Goal: Obtain resource: Download file/media

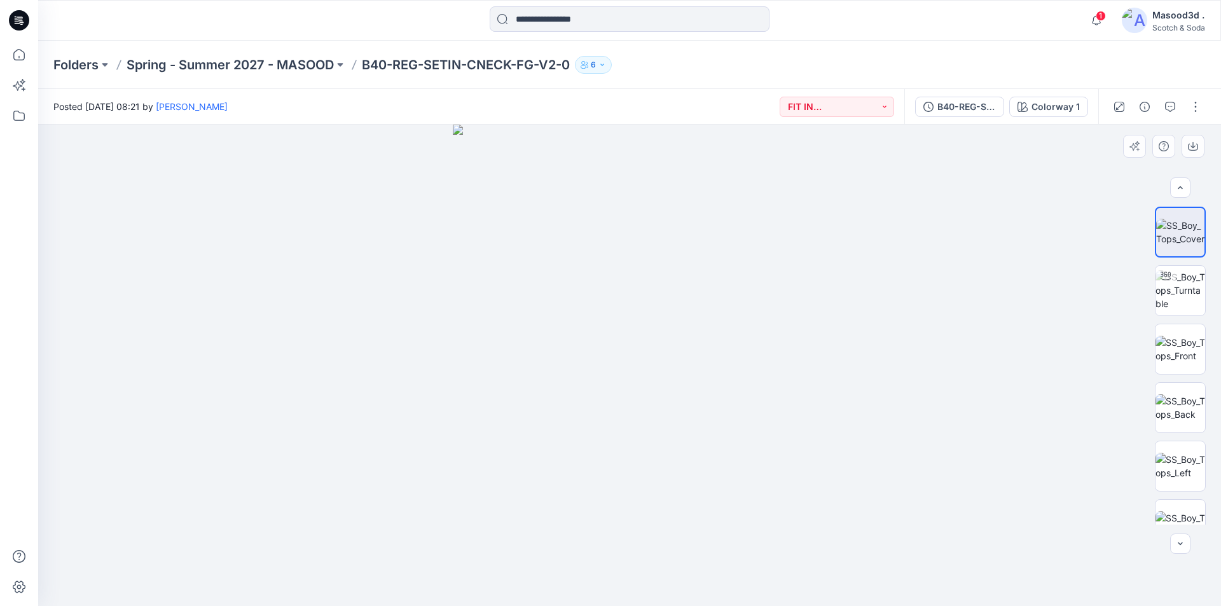
scroll to position [84, 0]
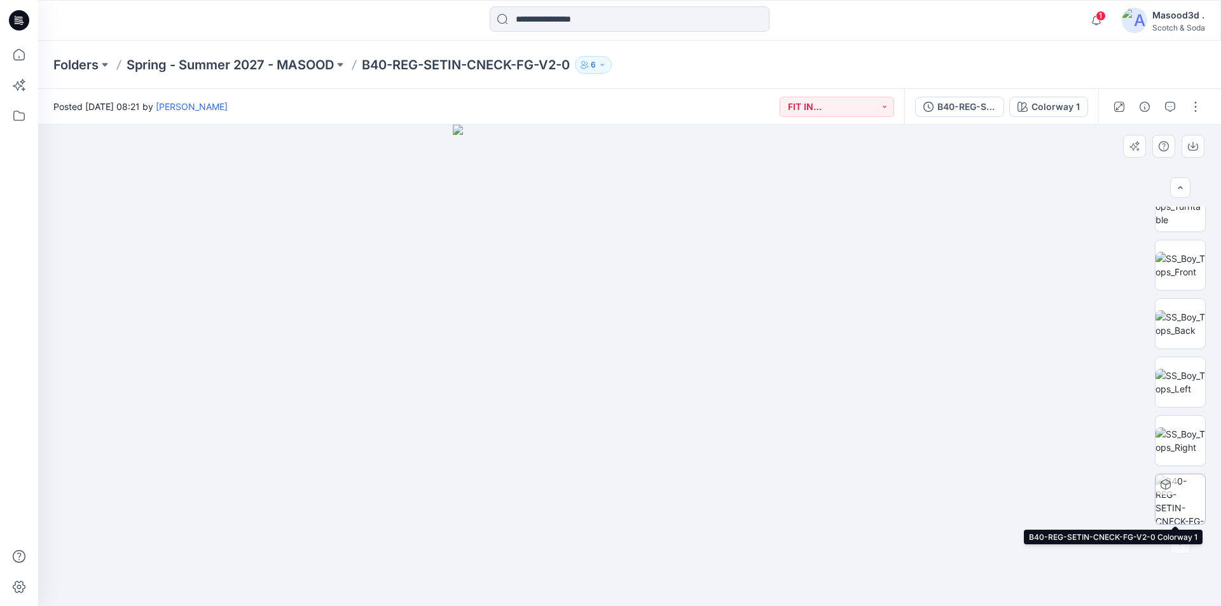
click at [1170, 486] on div at bounding box center [1165, 484] width 20 height 20
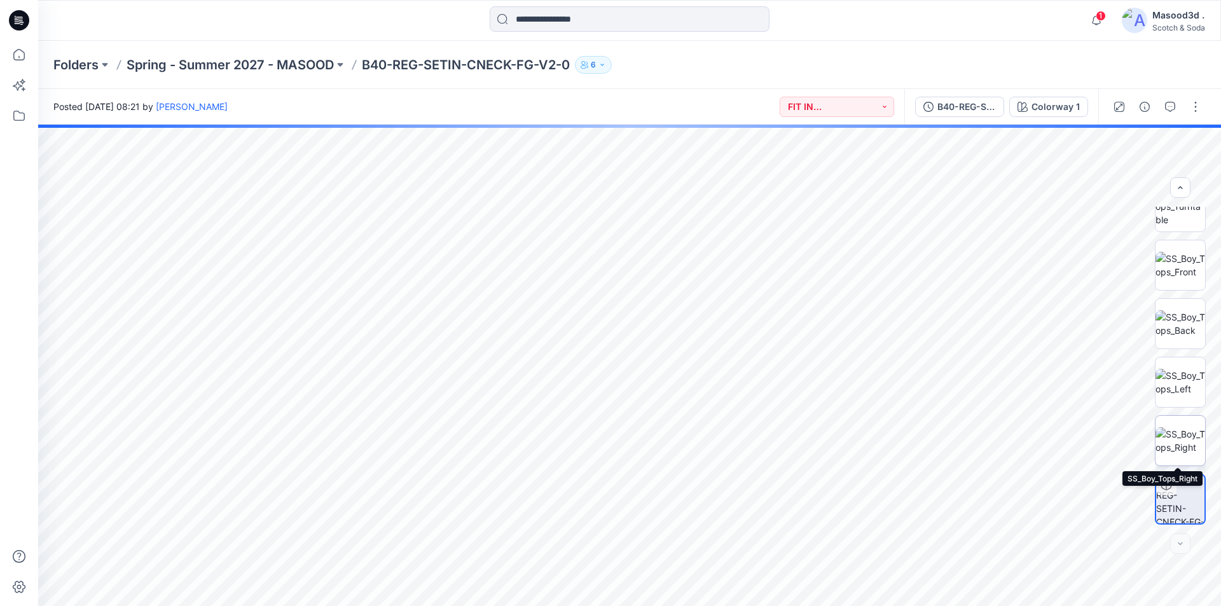
click at [1175, 453] on img at bounding box center [1180, 440] width 50 height 27
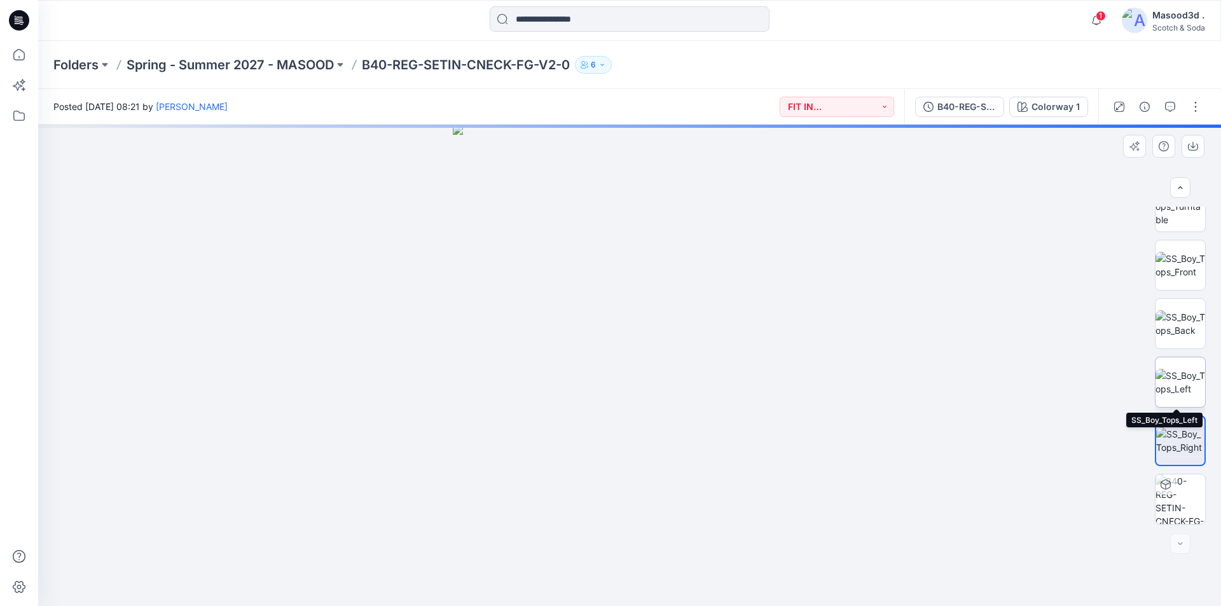
click at [1182, 391] on img at bounding box center [1180, 382] width 50 height 27
click at [1181, 327] on img at bounding box center [1180, 323] width 50 height 27
click at [1189, 264] on img at bounding box center [1180, 265] width 50 height 27
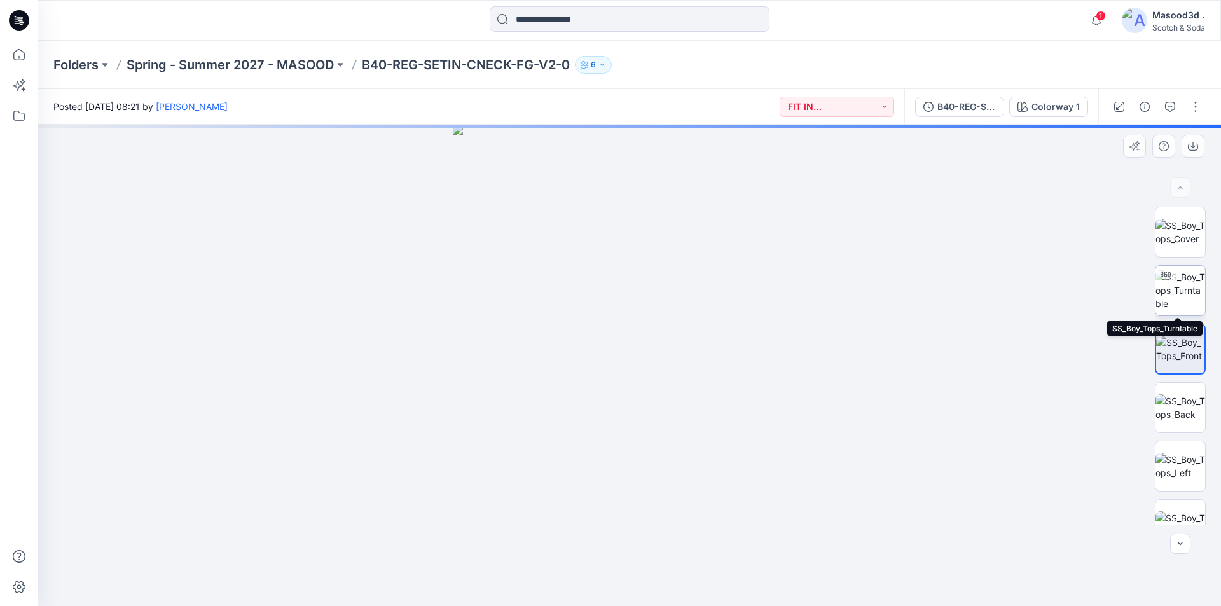
click at [1157, 288] on img at bounding box center [1180, 290] width 50 height 40
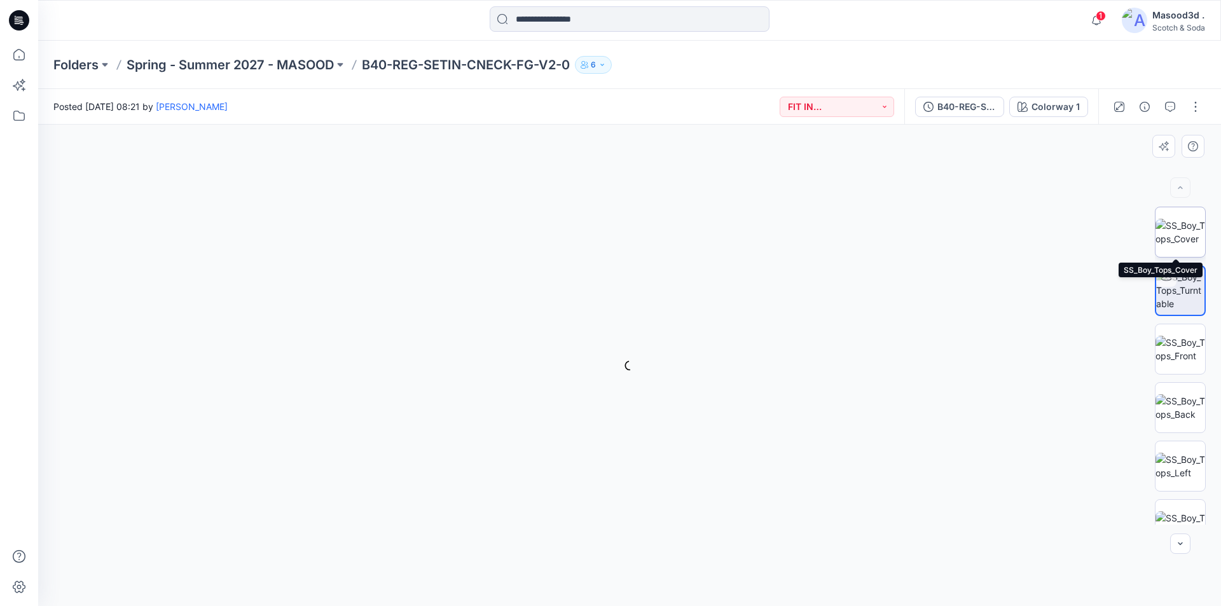
click at [1186, 233] on img at bounding box center [1180, 232] width 50 height 27
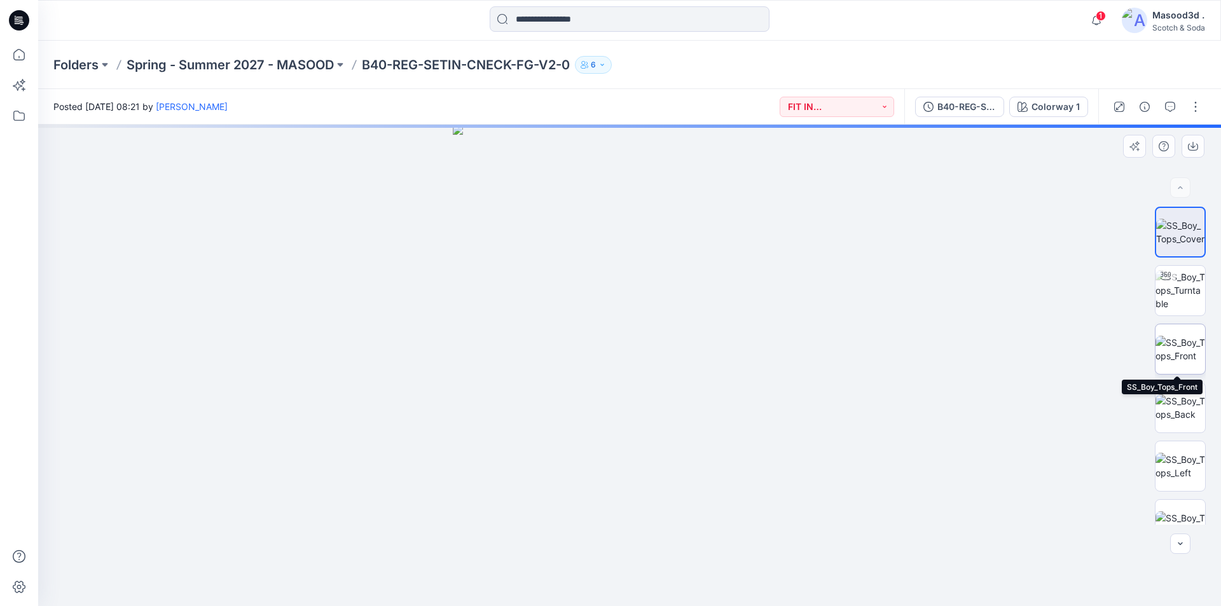
click at [1183, 351] on img at bounding box center [1180, 349] width 50 height 27
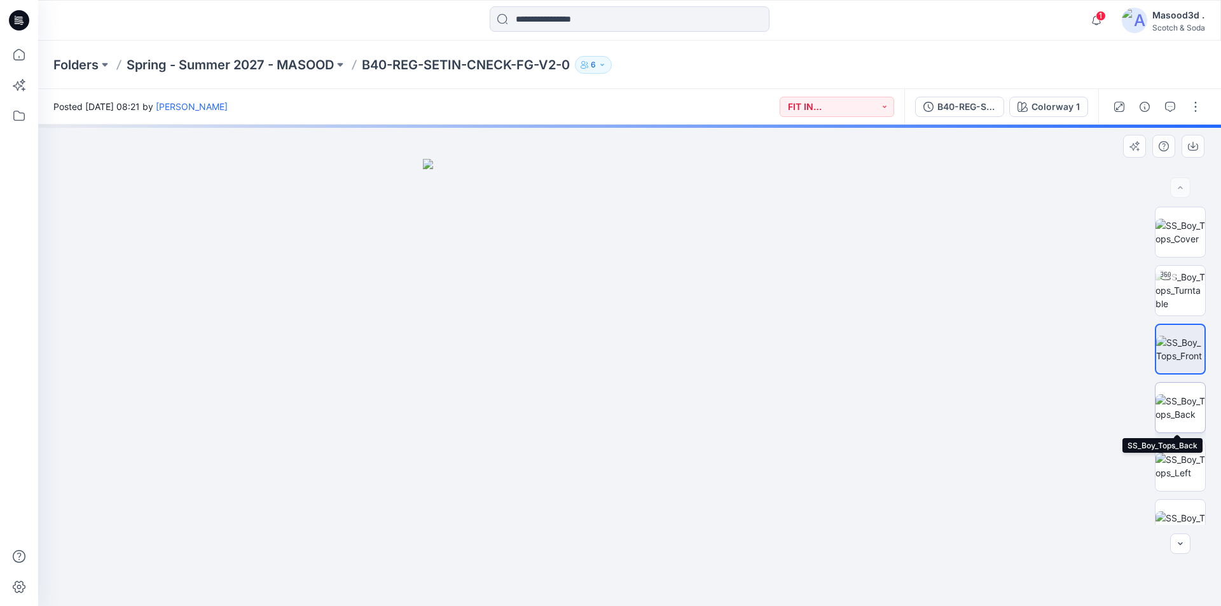
click at [1173, 404] on img at bounding box center [1180, 407] width 50 height 27
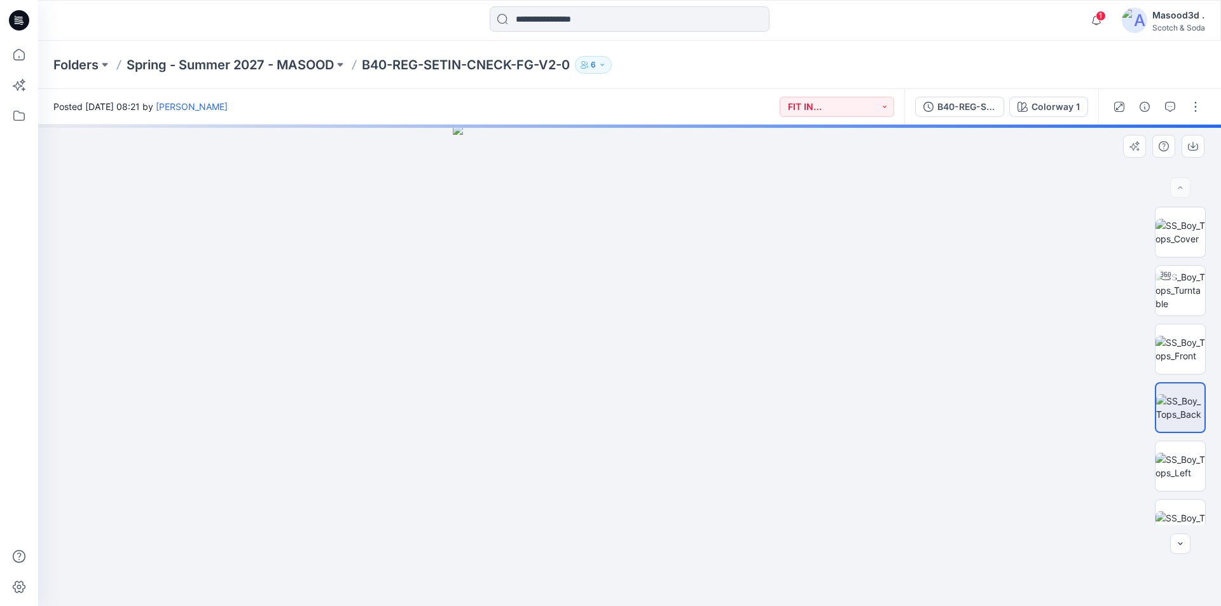
click at [1105, 230] on div at bounding box center [629, 365] width 1183 height 481
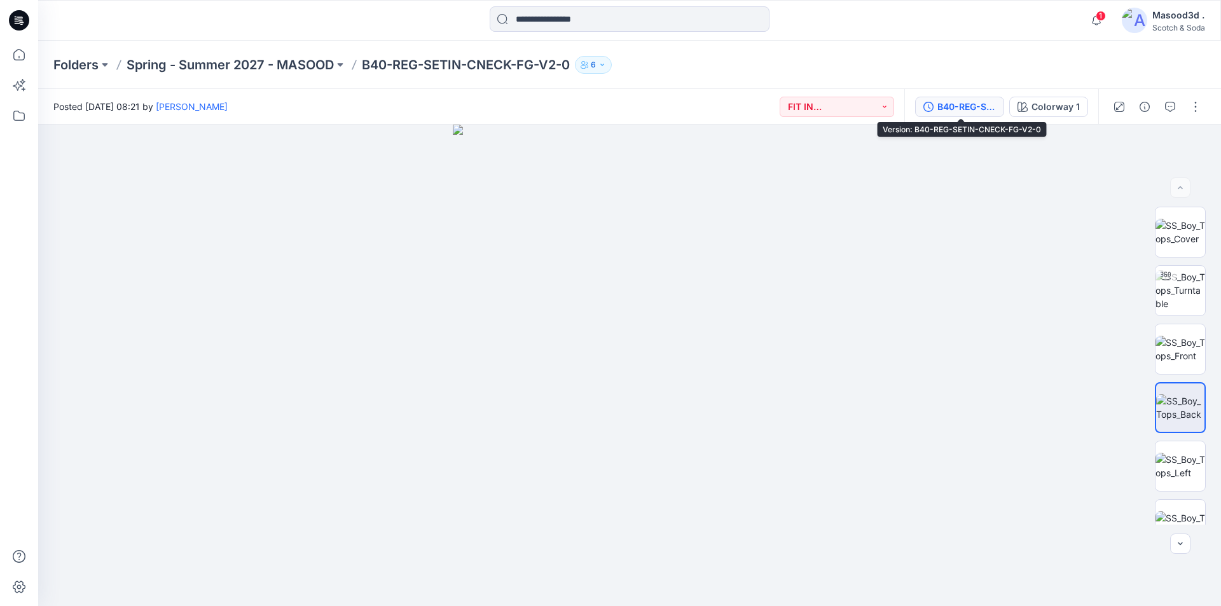
click at [965, 108] on div "B40-REG-SETIN-CNECK-FG-V2-0" at bounding box center [966, 107] width 59 height 14
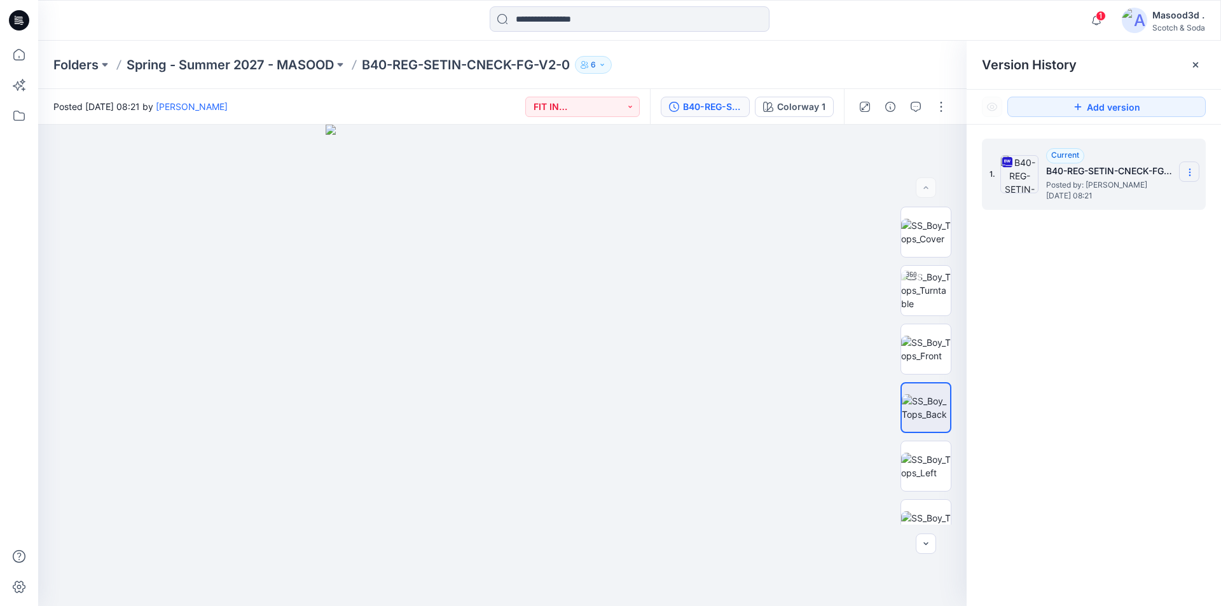
click at [1187, 176] on icon at bounding box center [1190, 172] width 10 height 10
click at [1147, 201] on span "Download Source BW File" at bounding box center [1125, 196] width 106 height 15
click at [783, 109] on div "Colorway 1" at bounding box center [801, 107] width 48 height 14
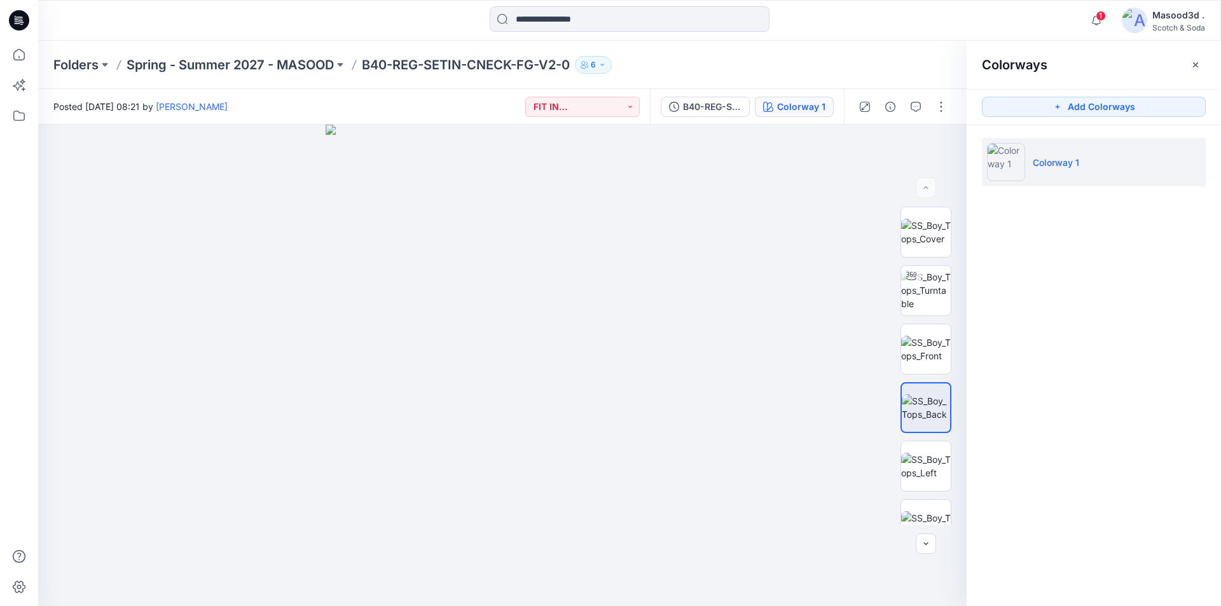
click at [1036, 167] on p "Colorway 1" at bounding box center [1056, 162] width 46 height 13
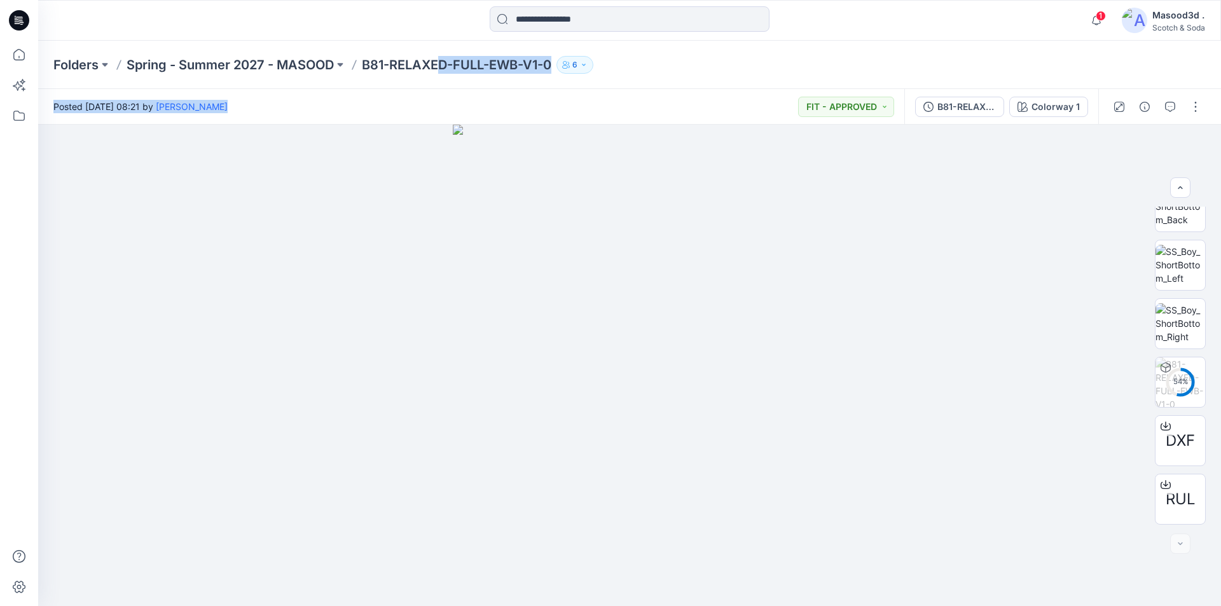
drag, startPoint x: 445, startPoint y: 55, endPoint x: 402, endPoint y: -34, distance: 98.4
click at [402, 0] on html "1 Notifications Ashley Harris shared MENS GD T-SHIRT LS in Spring - Summer 2027…" at bounding box center [610, 303] width 1221 height 606
click at [1161, 488] on icon at bounding box center [1166, 484] width 10 height 10
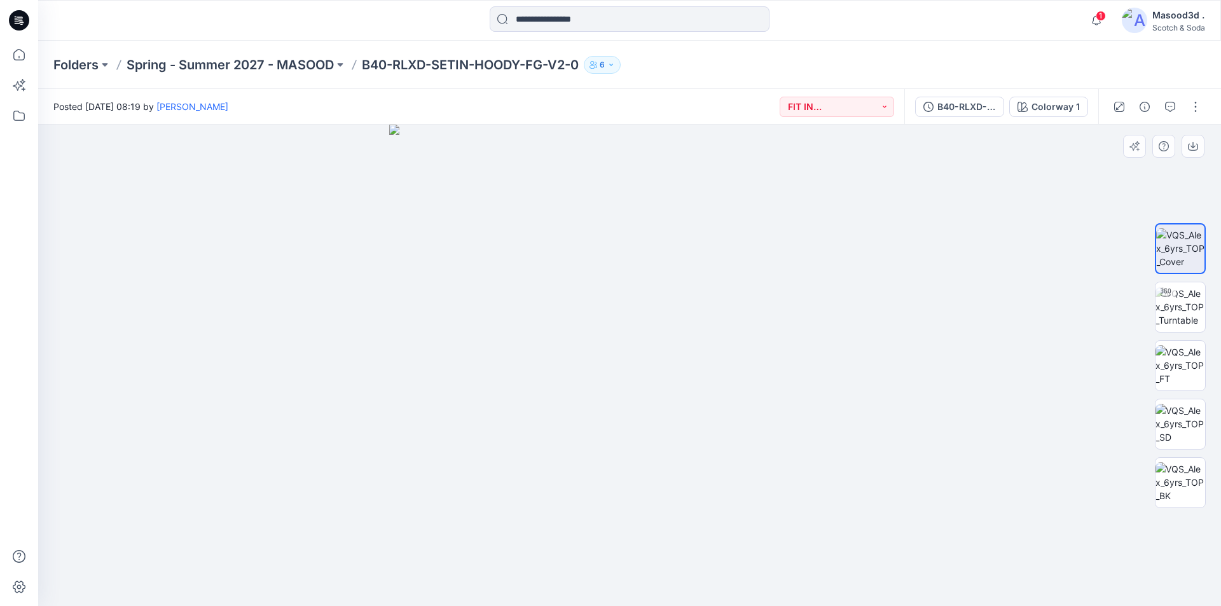
drag, startPoint x: 1219, startPoint y: 163, endPoint x: 1220, endPoint y: 303, distance: 139.9
click at [1220, 303] on div "Colorway 1 Loading... Material Properties Loading..." at bounding box center [629, 365] width 1183 height 481
click at [1180, 488] on img at bounding box center [1180, 482] width 50 height 40
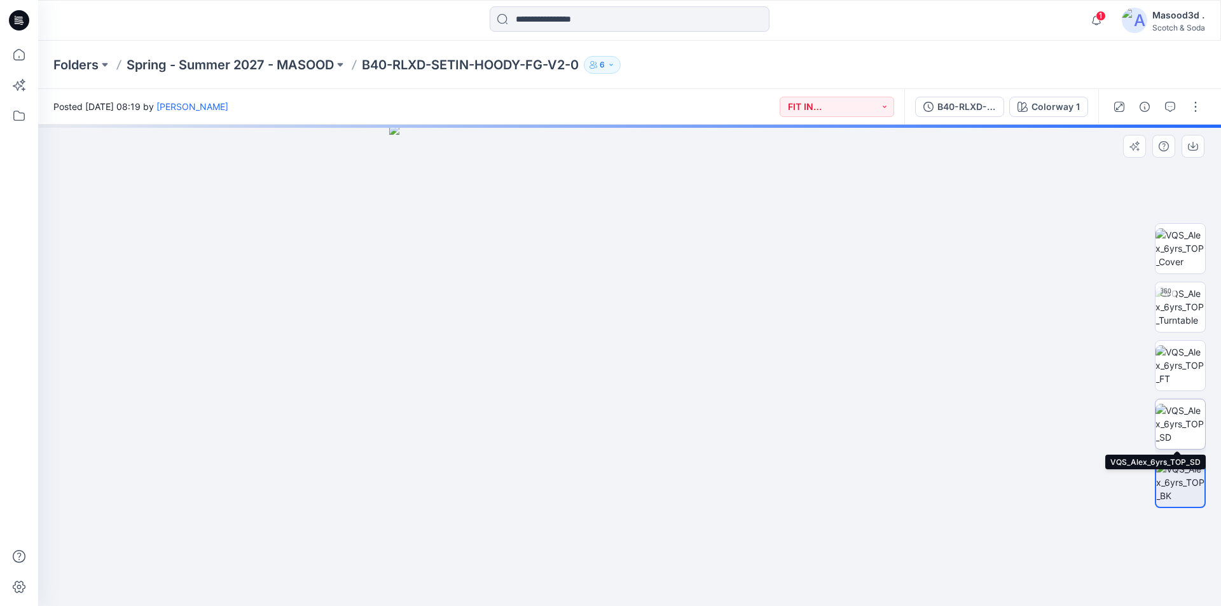
click at [1190, 427] on img at bounding box center [1180, 424] width 50 height 40
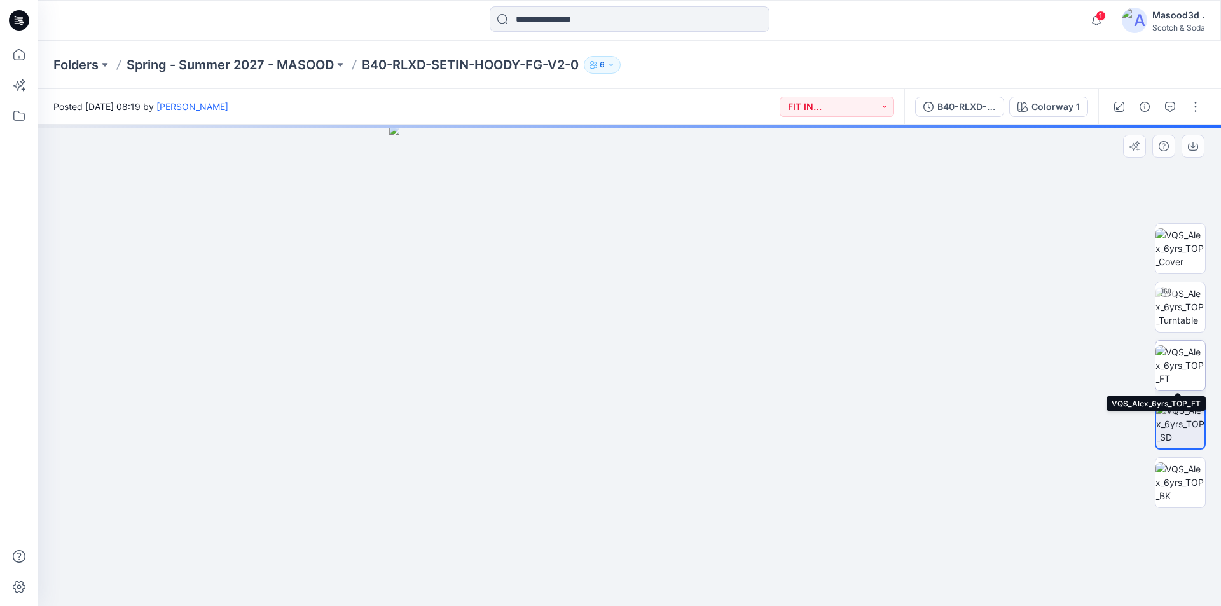
click at [1185, 366] on img at bounding box center [1180, 365] width 50 height 40
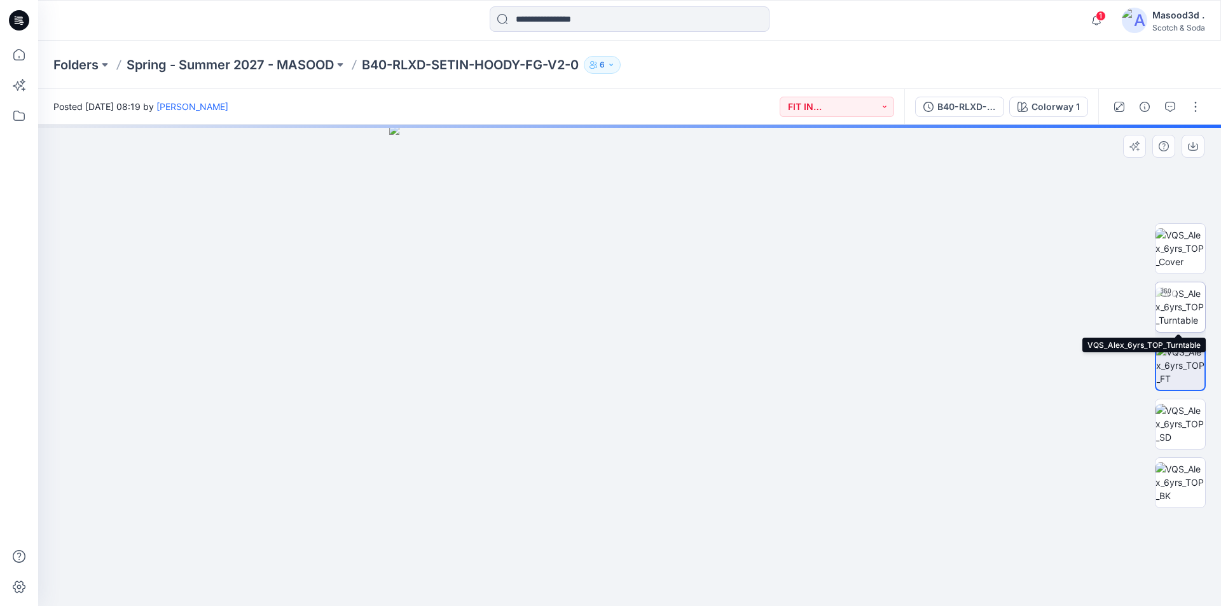
click at [1189, 312] on img at bounding box center [1180, 307] width 50 height 40
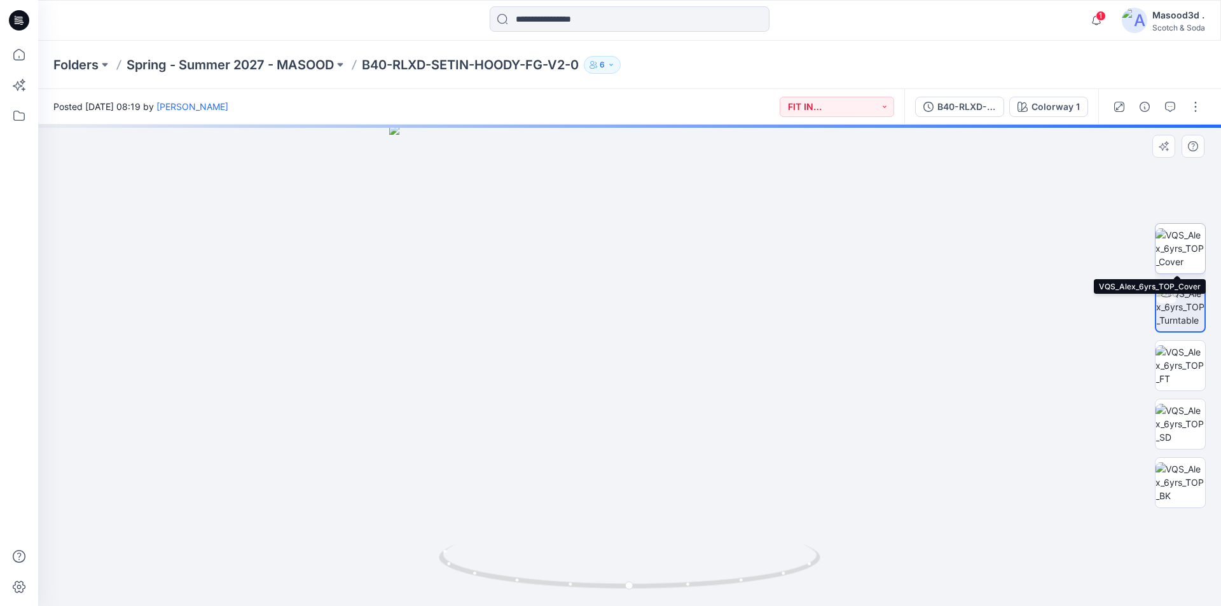
click at [1176, 256] on img at bounding box center [1180, 248] width 50 height 40
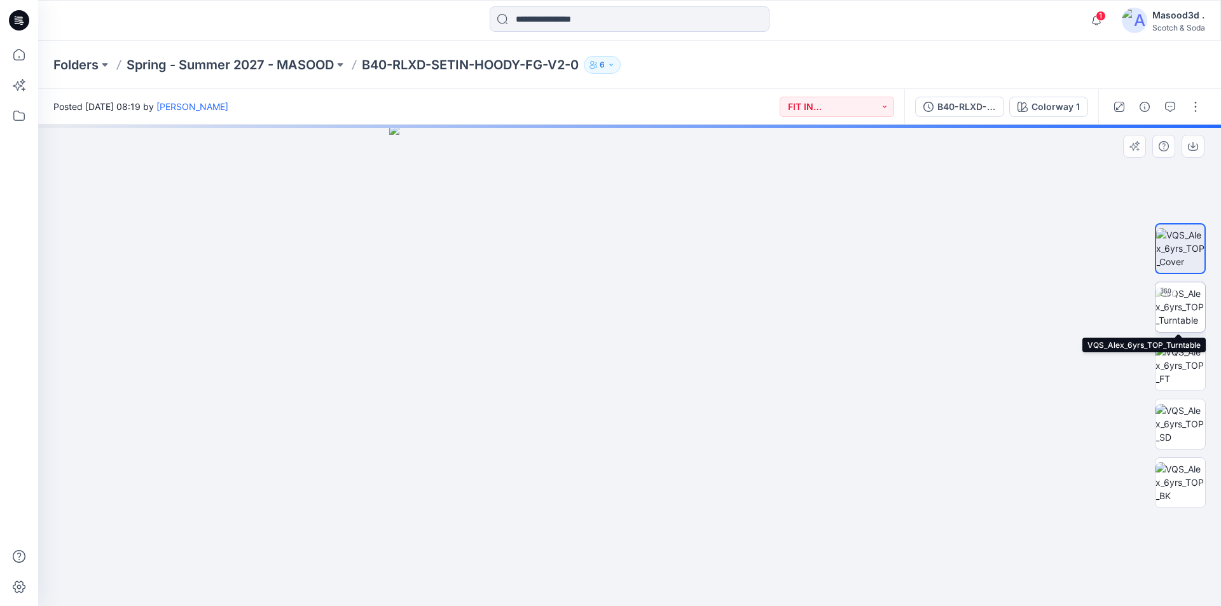
click at [1185, 300] on img at bounding box center [1180, 307] width 50 height 40
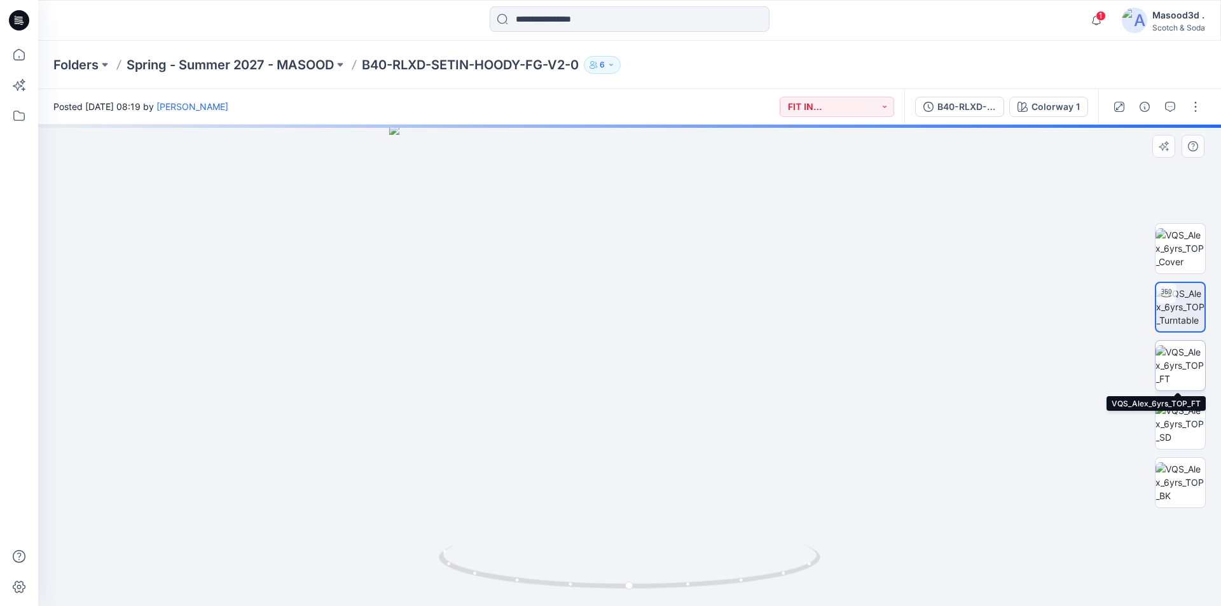
click at [1182, 357] on img at bounding box center [1180, 365] width 50 height 40
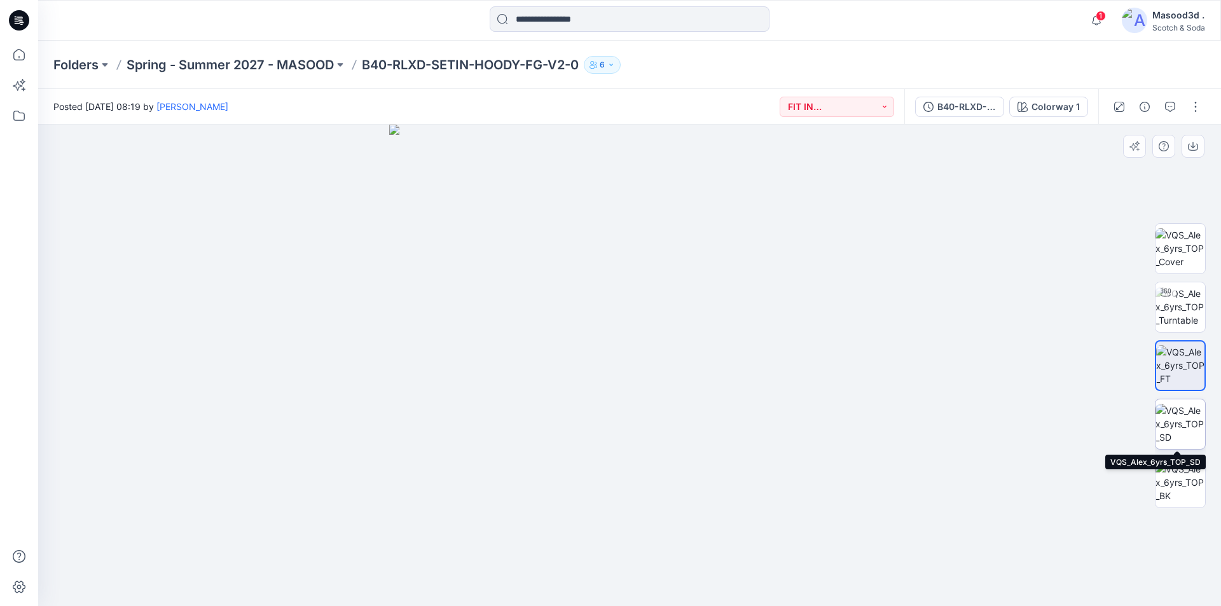
click at [1181, 411] on img at bounding box center [1180, 424] width 50 height 40
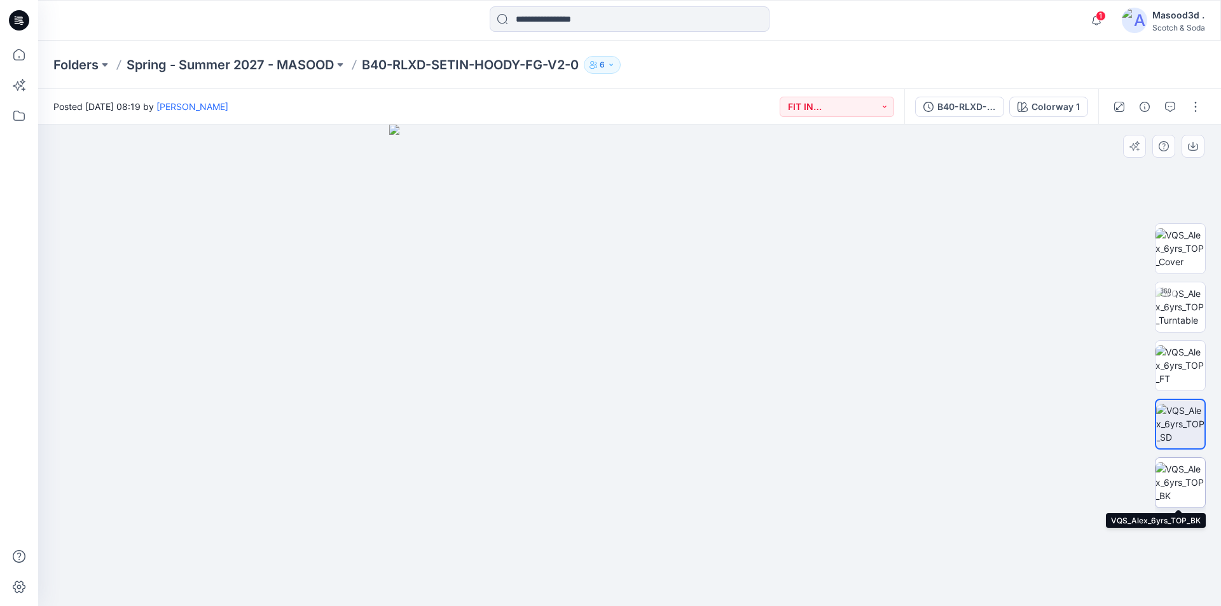
click at [1181, 472] on img at bounding box center [1180, 482] width 50 height 40
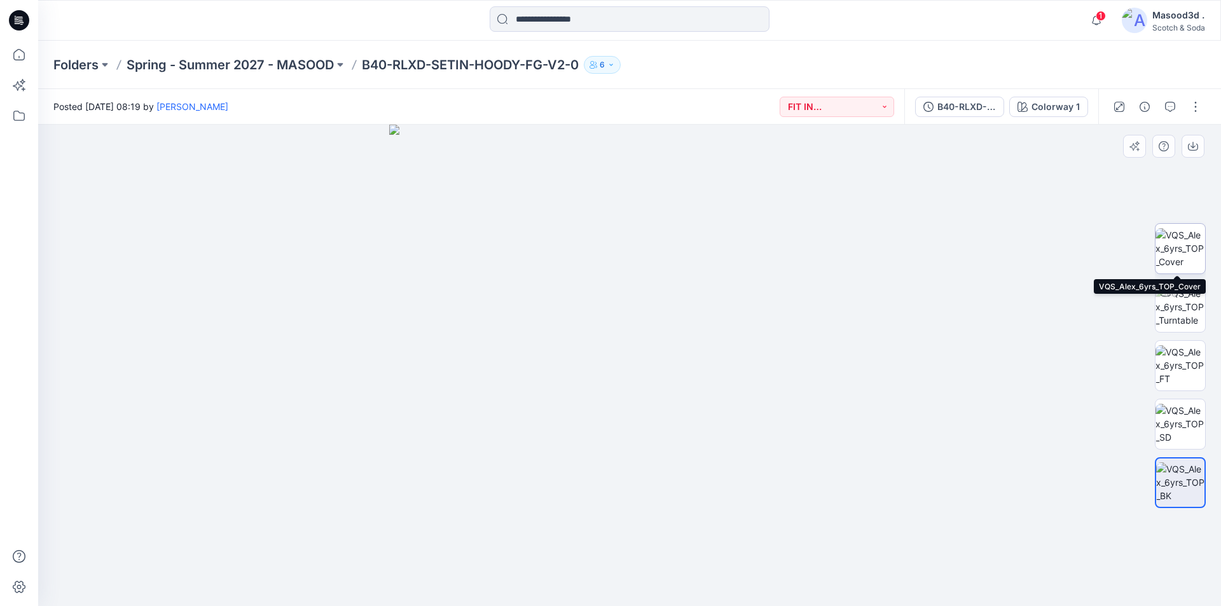
click at [1187, 242] on img at bounding box center [1180, 248] width 50 height 40
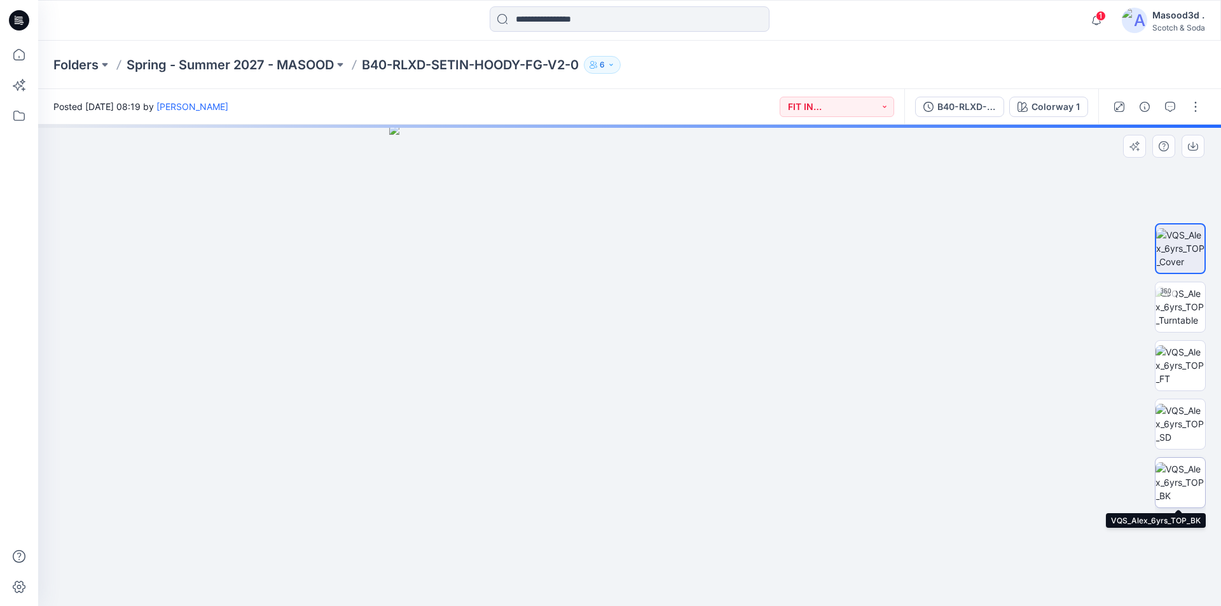
click at [1183, 490] on img at bounding box center [1180, 482] width 50 height 40
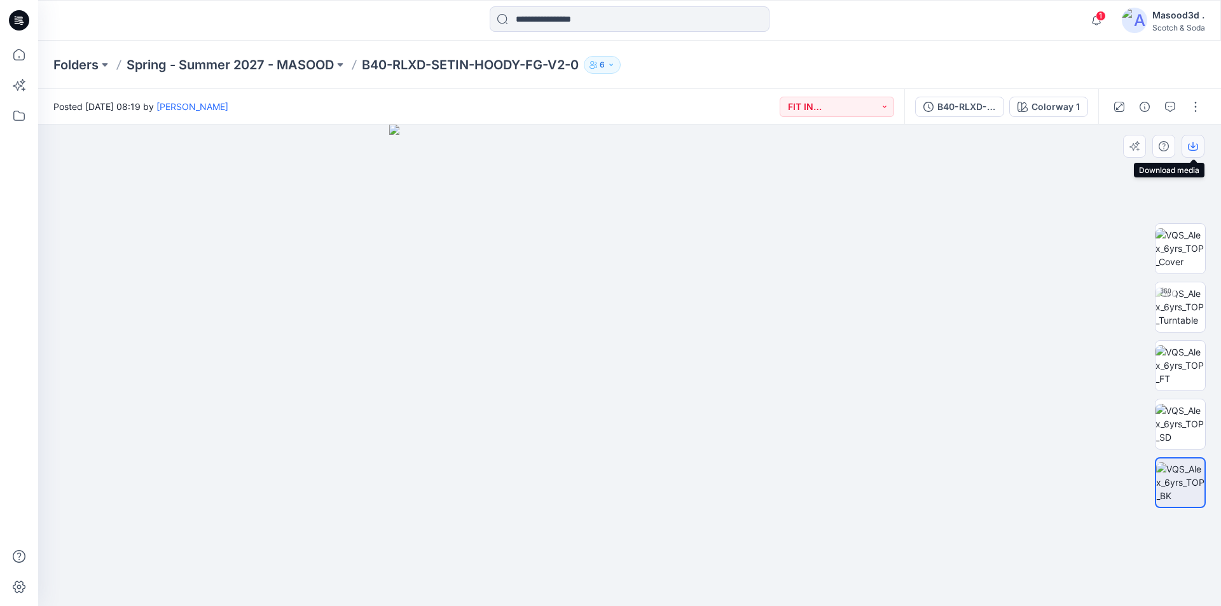
click at [1191, 149] on icon "button" at bounding box center [1193, 146] width 10 height 10
click at [1175, 423] on img at bounding box center [1180, 424] width 50 height 40
click at [1192, 147] on icon "button" at bounding box center [1192, 145] width 5 height 6
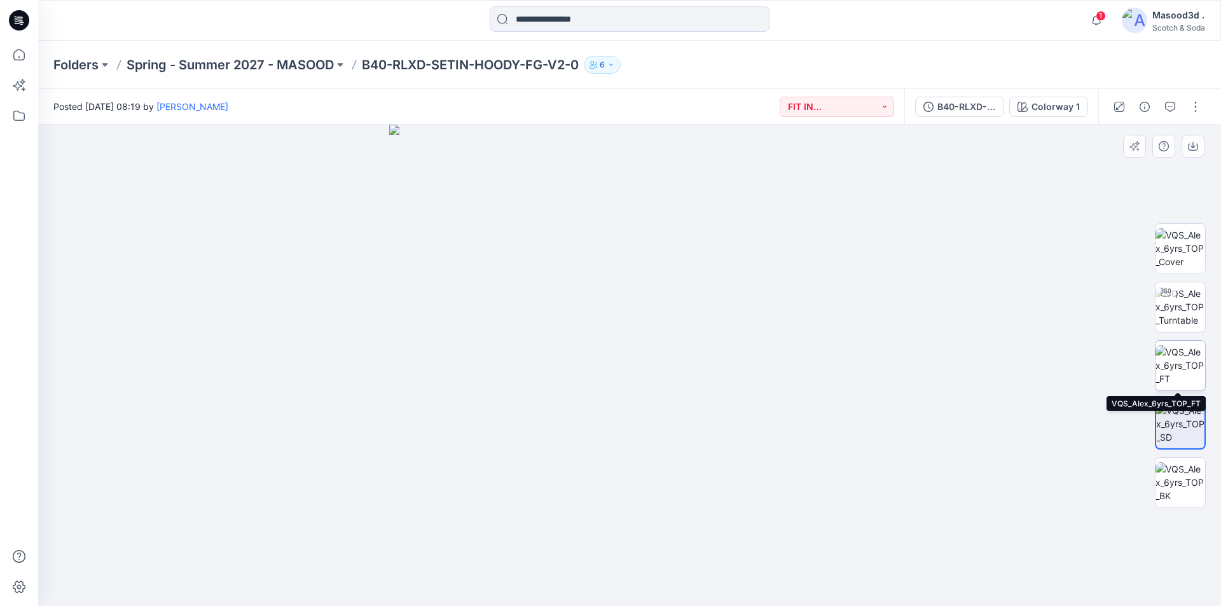
click at [1180, 362] on img at bounding box center [1180, 365] width 50 height 40
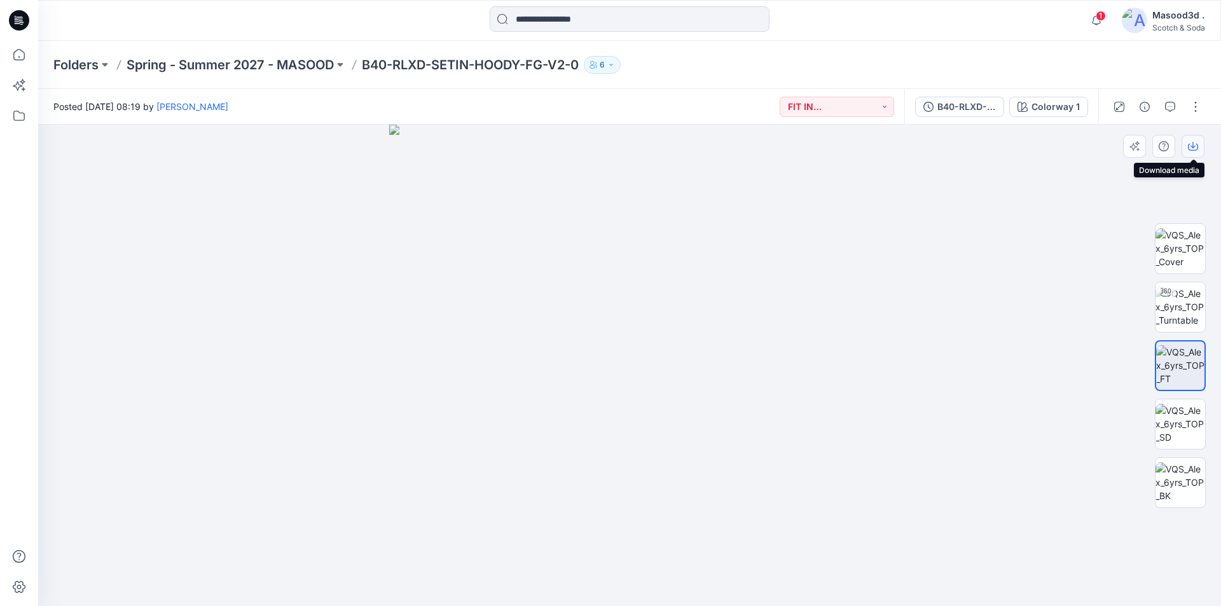
click at [1197, 145] on icon "button" at bounding box center [1193, 147] width 10 height 7
click at [1178, 242] on img at bounding box center [1180, 248] width 50 height 40
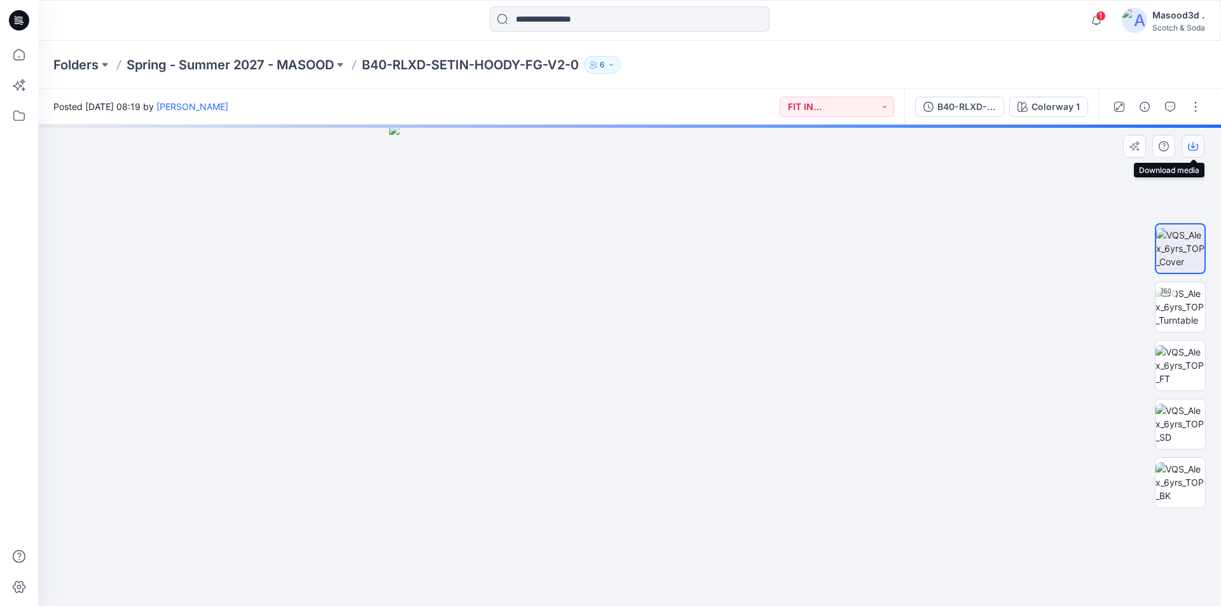
click at [1193, 149] on icon "button" at bounding box center [1193, 146] width 10 height 10
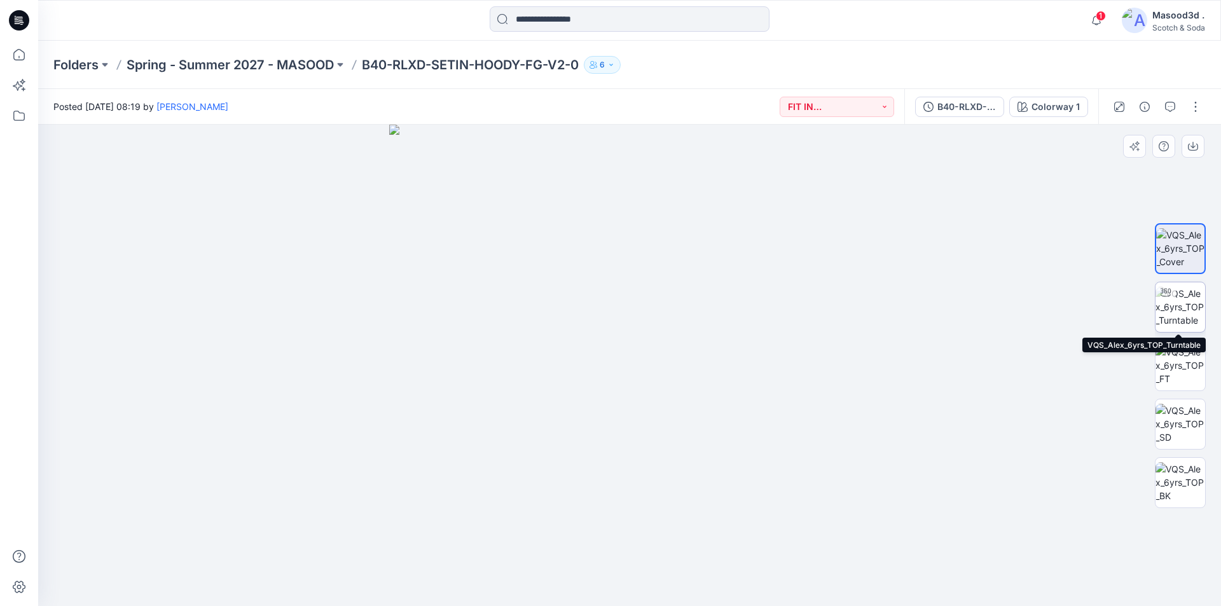
click at [1189, 296] on img at bounding box center [1180, 307] width 50 height 40
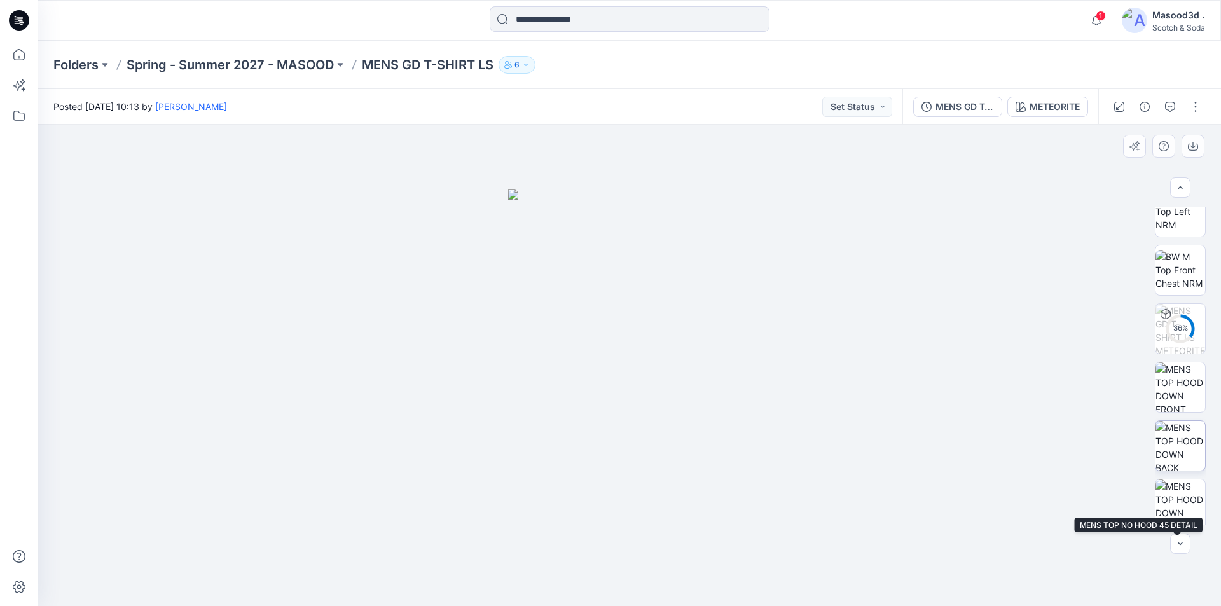
scroll to position [186, 0]
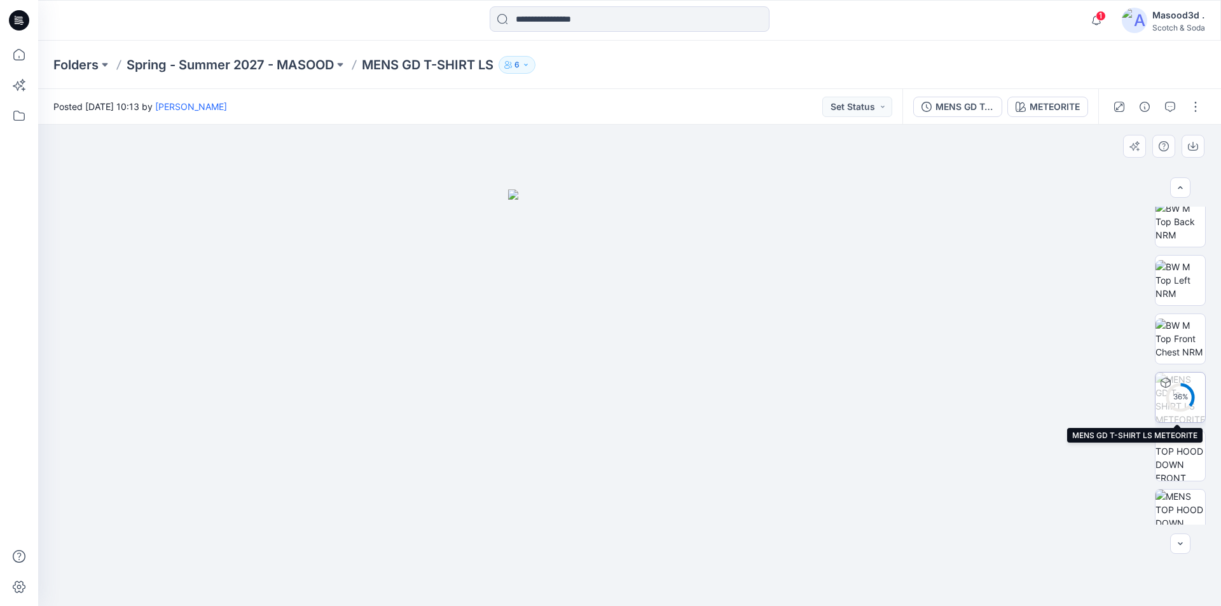
click at [1188, 390] on circle at bounding box center [1180, 396] width 25 height 25
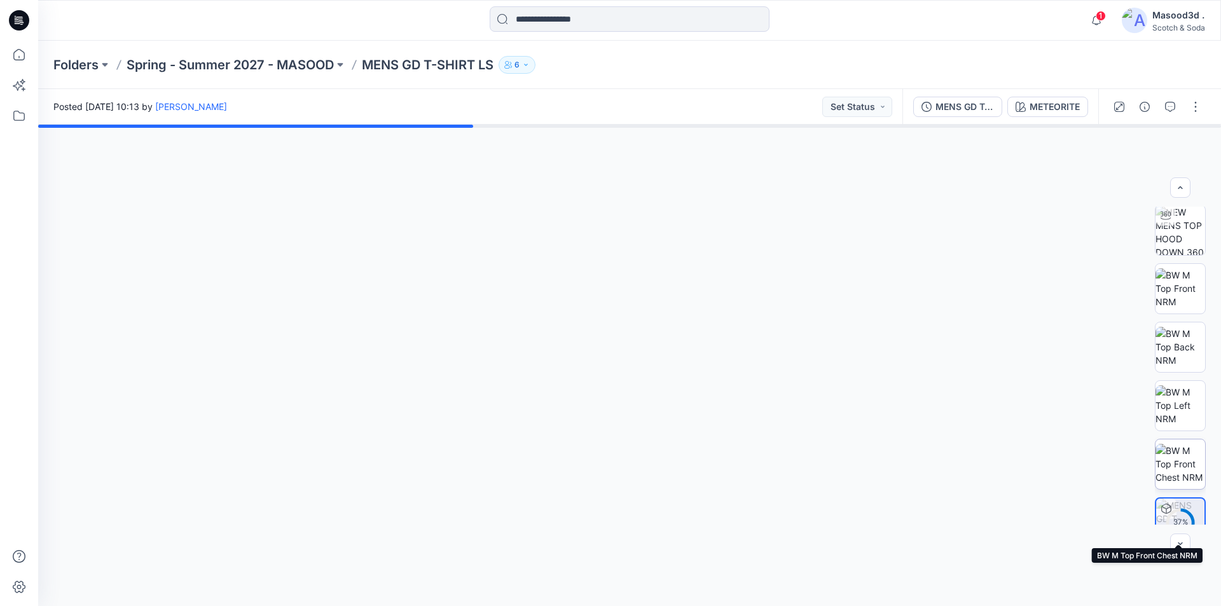
scroll to position [0, 0]
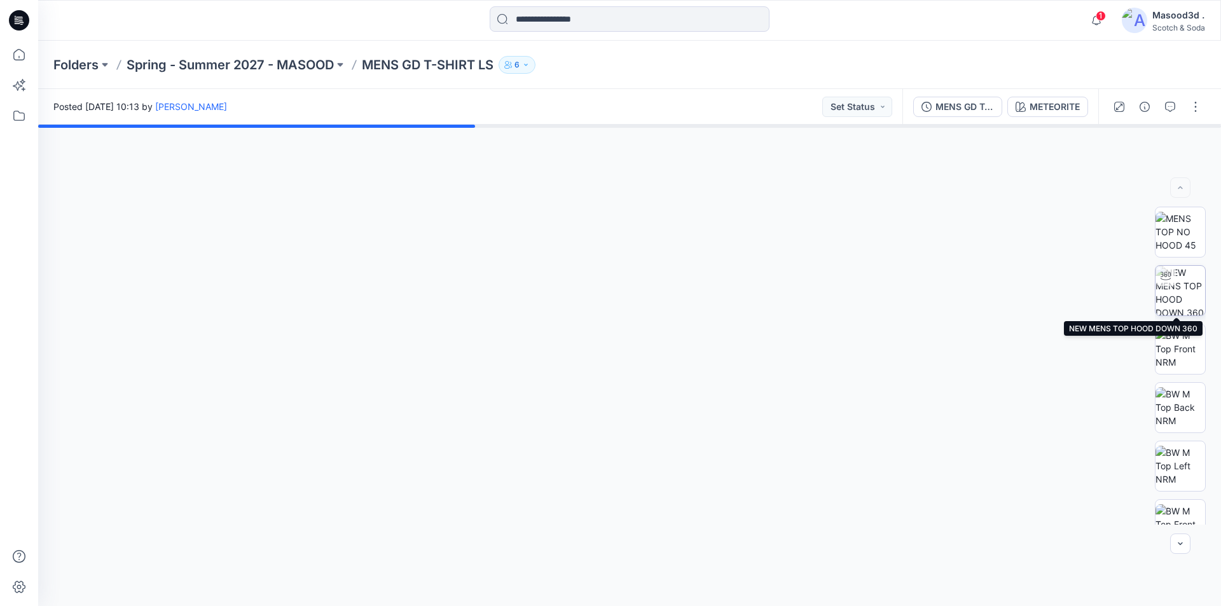
click at [1171, 296] on img at bounding box center [1180, 291] width 50 height 50
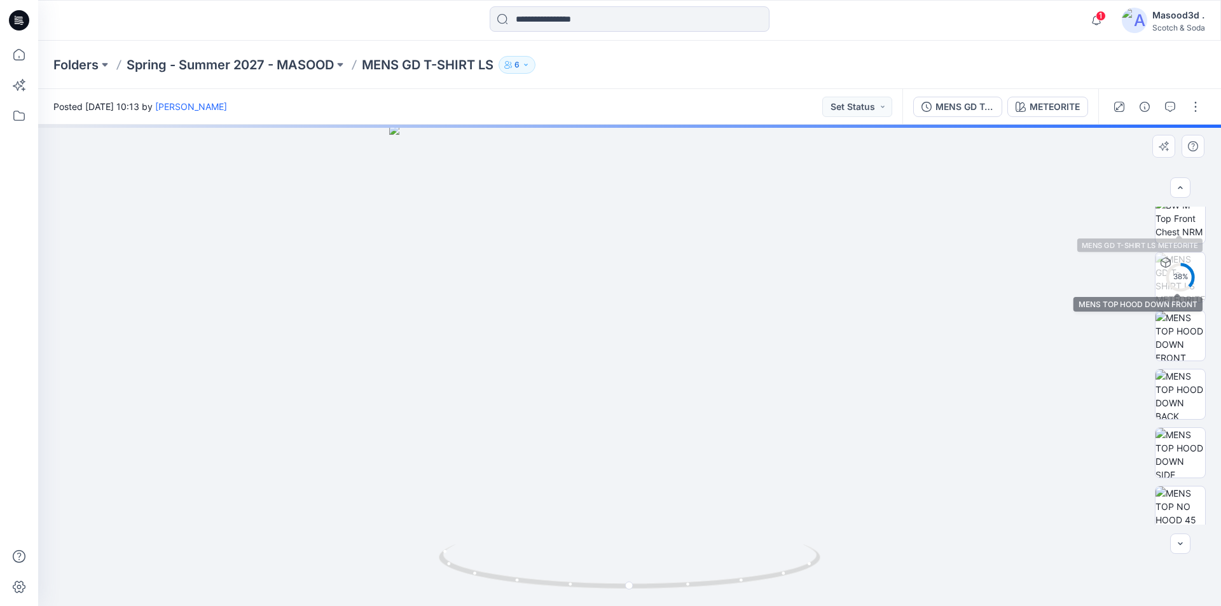
scroll to position [376, 0]
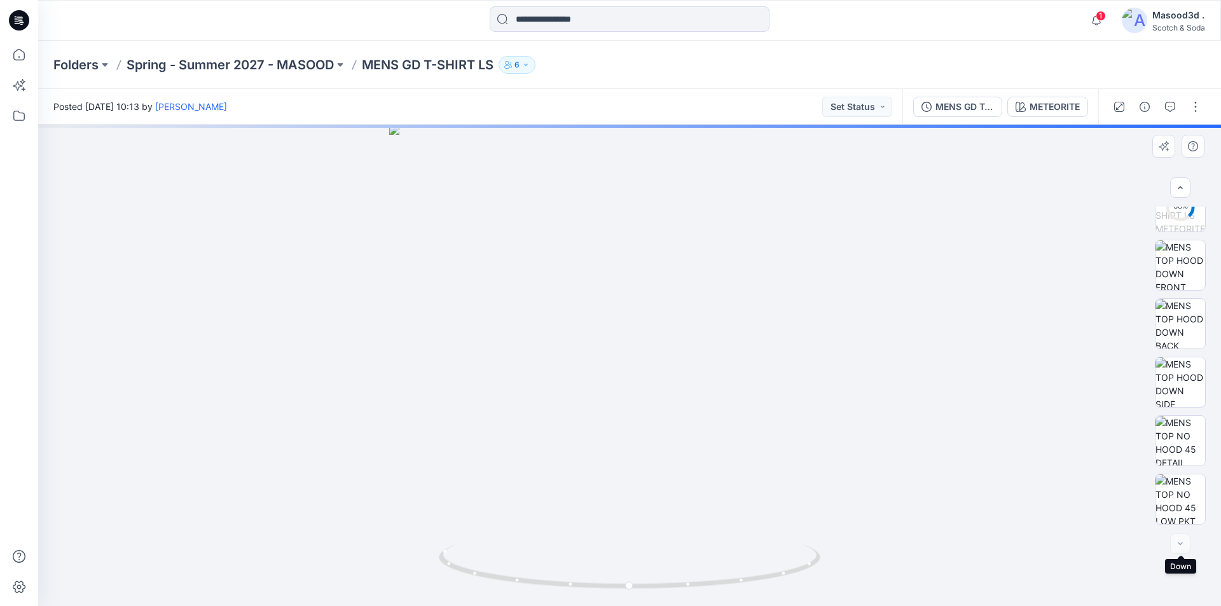
click at [1178, 544] on div at bounding box center [1180, 544] width 20 height 20
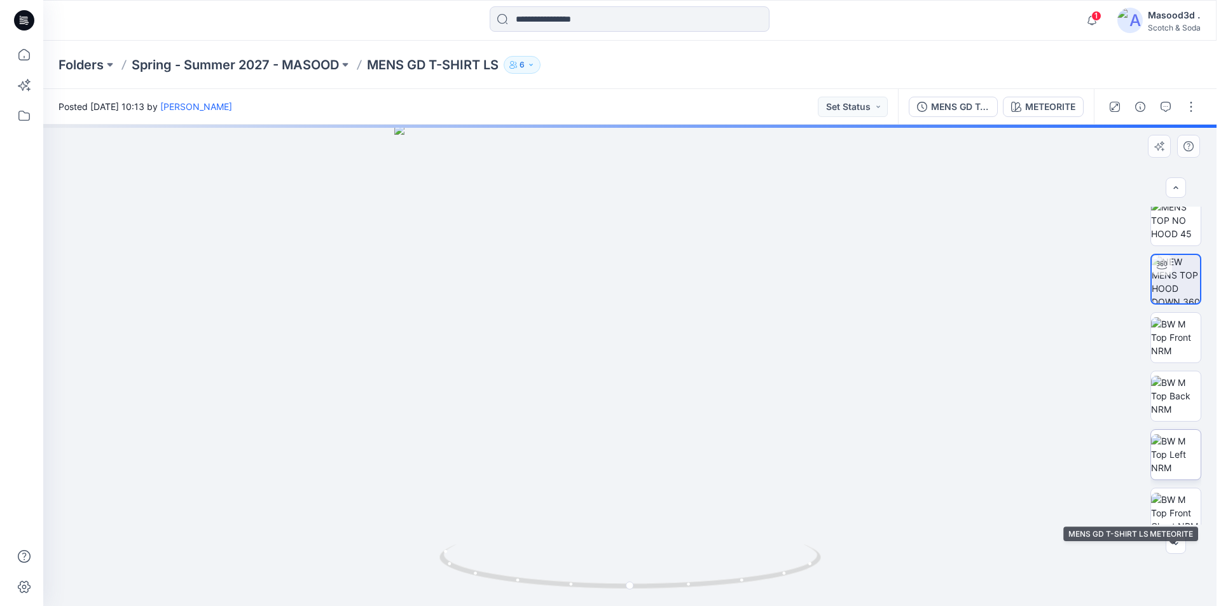
scroll to position [0, 0]
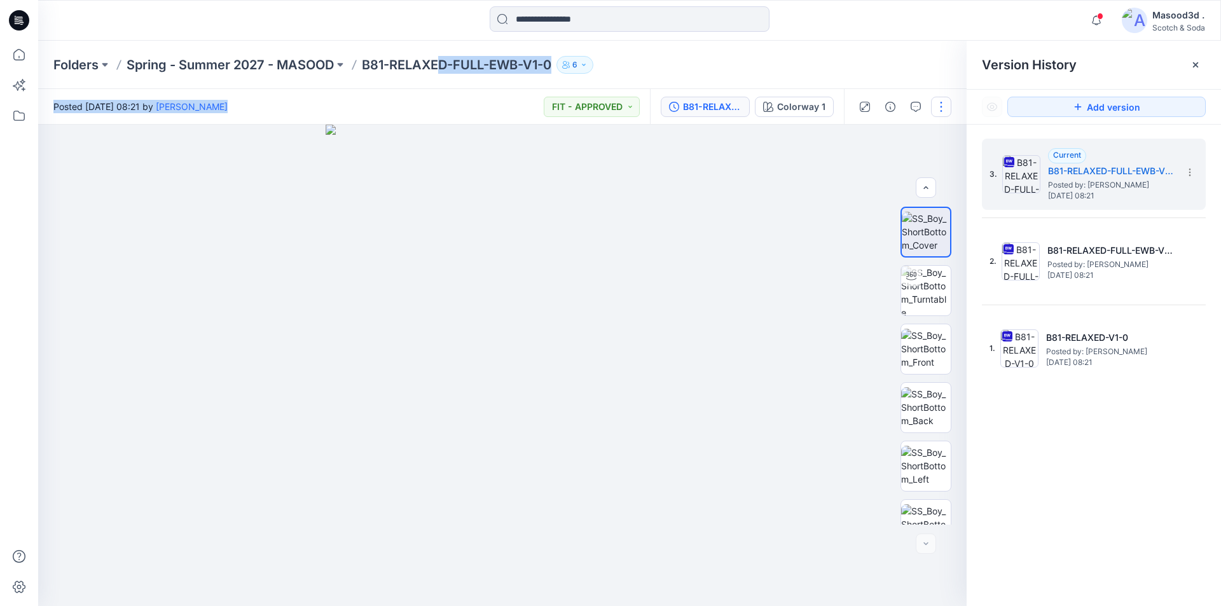
scroll to position [201, 0]
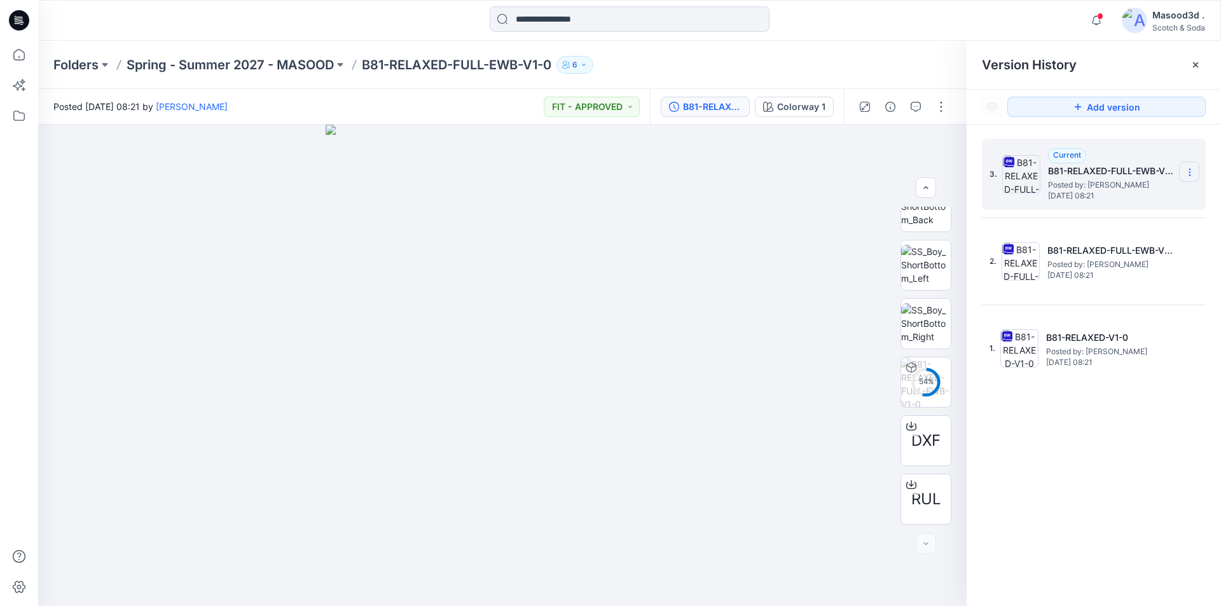
click at [1192, 175] on icon at bounding box center [1190, 172] width 10 height 10
click at [1088, 397] on div "3. Current B81-RELAXED-FULL-EWB-V1-0 Posted by: Ashley Harris Friday, September…" at bounding box center [1094, 375] width 254 height 500
click at [1190, 171] on icon at bounding box center [1190, 172] width 10 height 10
click at [1139, 200] on span "Download Source BW File" at bounding box center [1125, 196] width 106 height 15
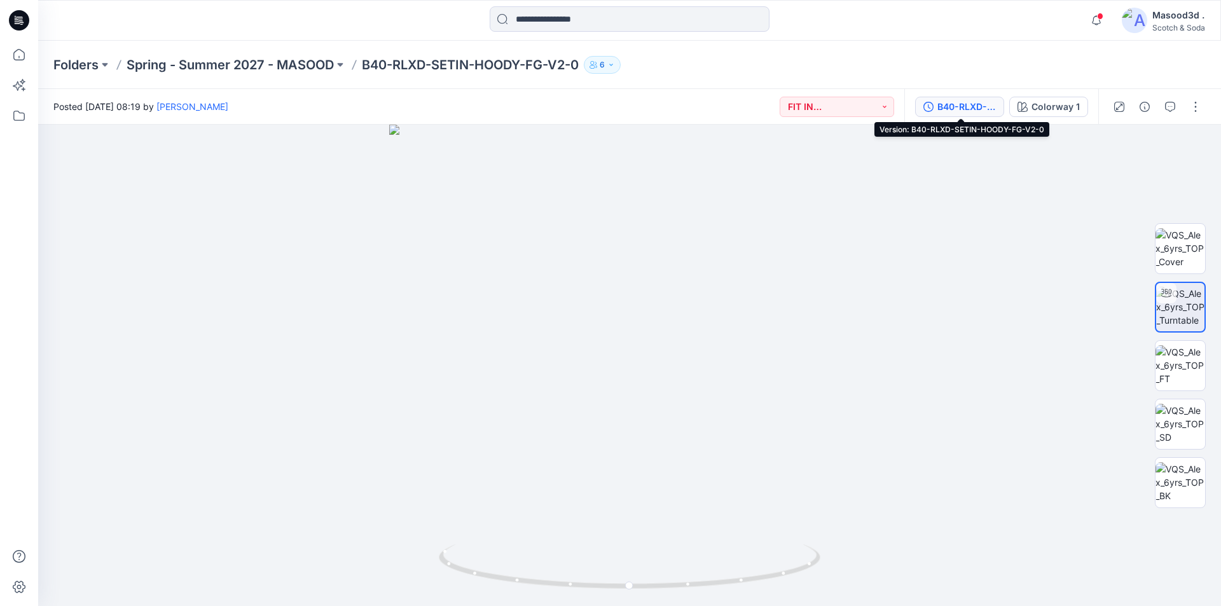
click at [953, 109] on div "B40-RLXD-SETIN-HOODY-FG-V2-0" at bounding box center [966, 107] width 59 height 14
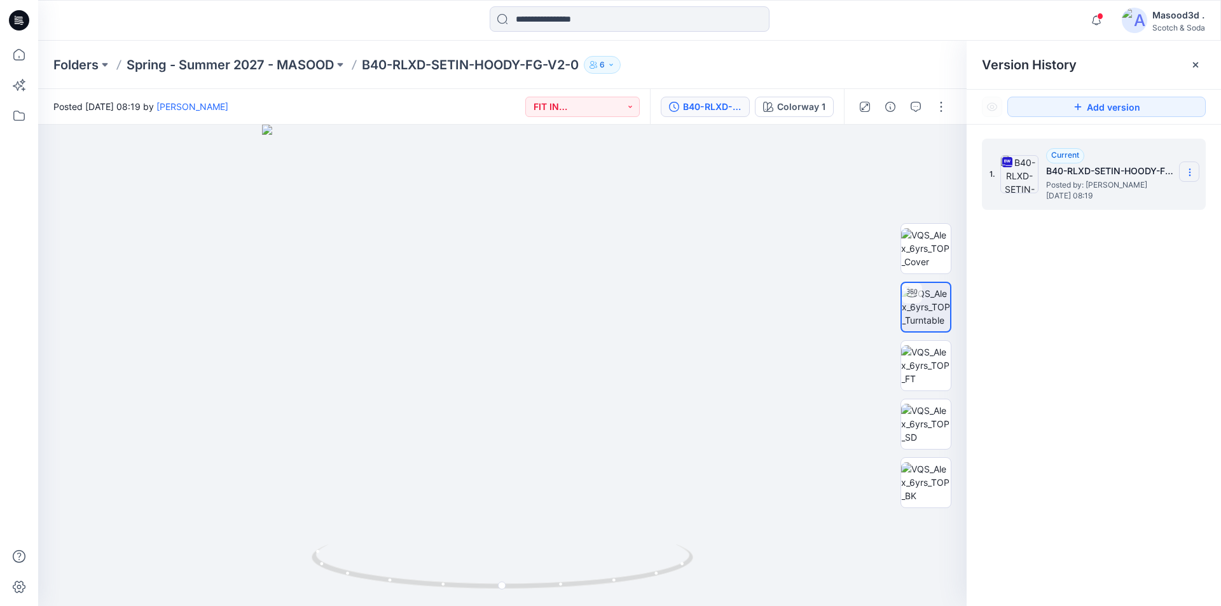
click at [1186, 176] on icon at bounding box center [1190, 172] width 10 height 10
click at [1132, 203] on span "Download Source BW File" at bounding box center [1125, 196] width 106 height 15
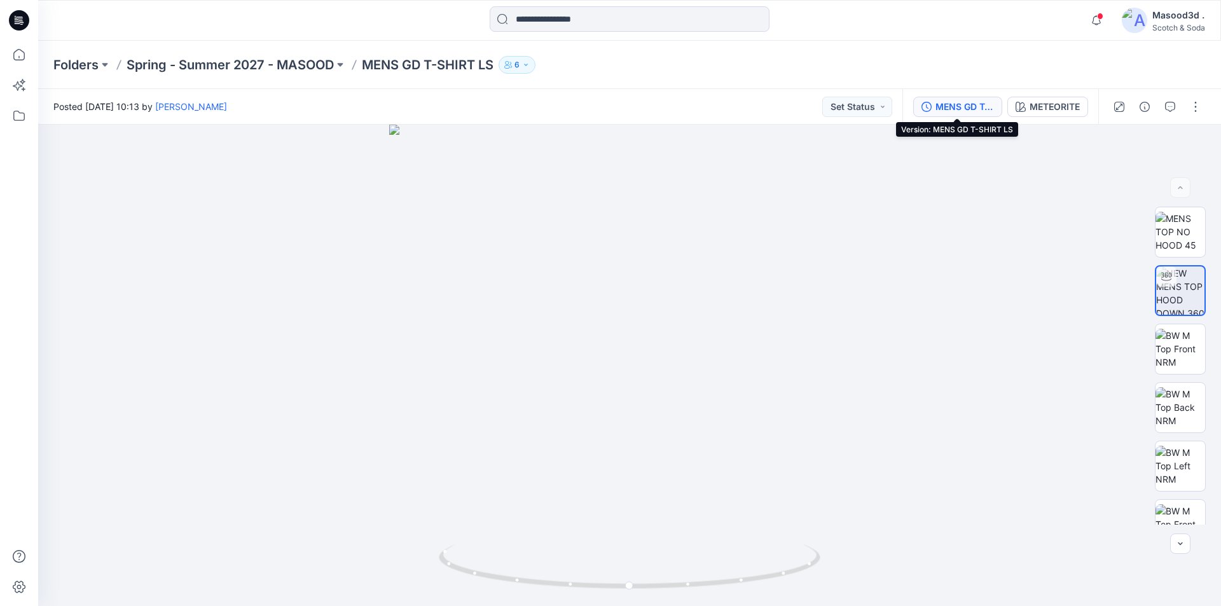
click at [970, 105] on div "MENS GD T-SHIRT LS" at bounding box center [964, 107] width 59 height 14
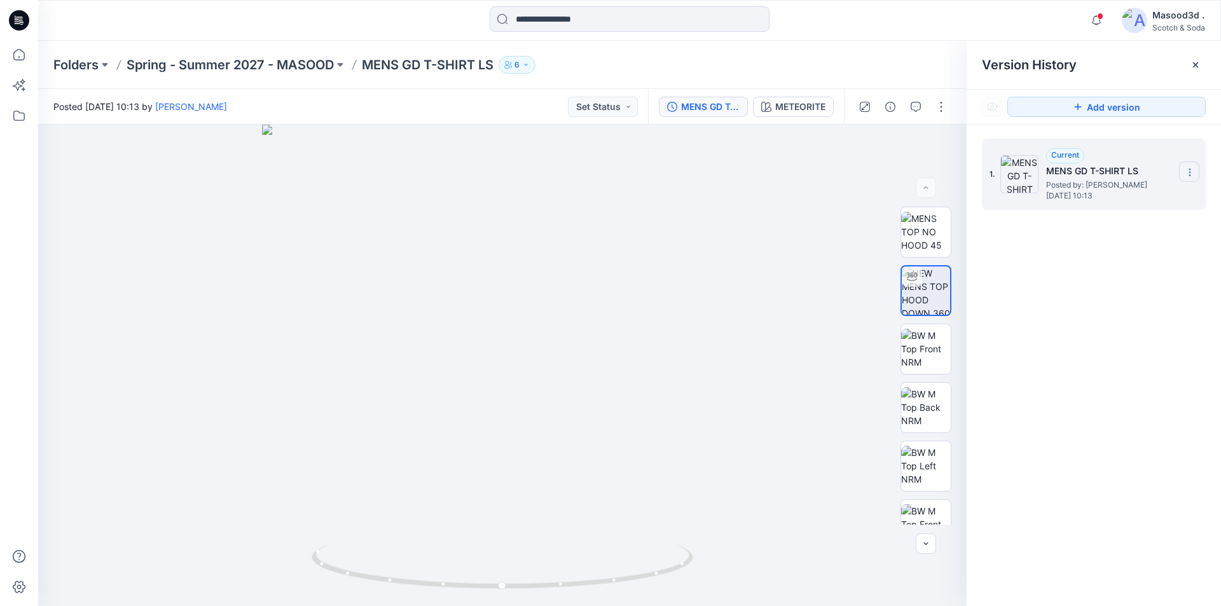
click at [1191, 174] on icon at bounding box center [1190, 172] width 10 height 10
click at [1105, 298] on div "1. Current MENS GD T-SHIRT LS Posted by: Ashley Harris Friday, September 05, 20…" at bounding box center [1094, 375] width 254 height 500
click at [930, 235] on img at bounding box center [926, 232] width 50 height 40
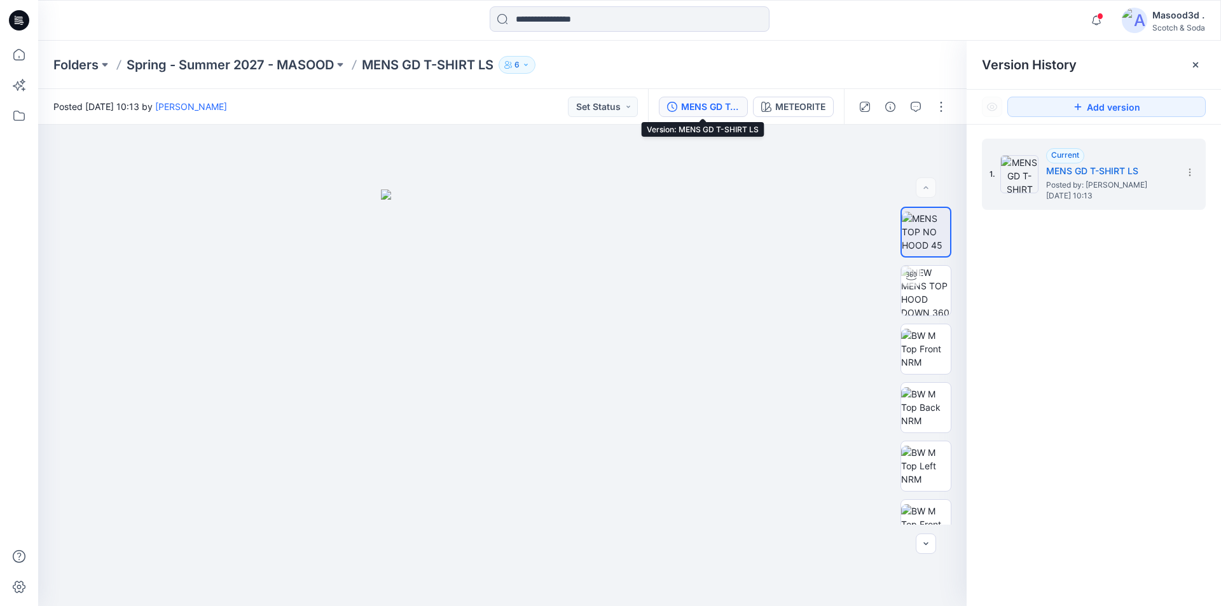
click at [715, 106] on div "MENS GD T-SHIRT LS" at bounding box center [710, 107] width 59 height 14
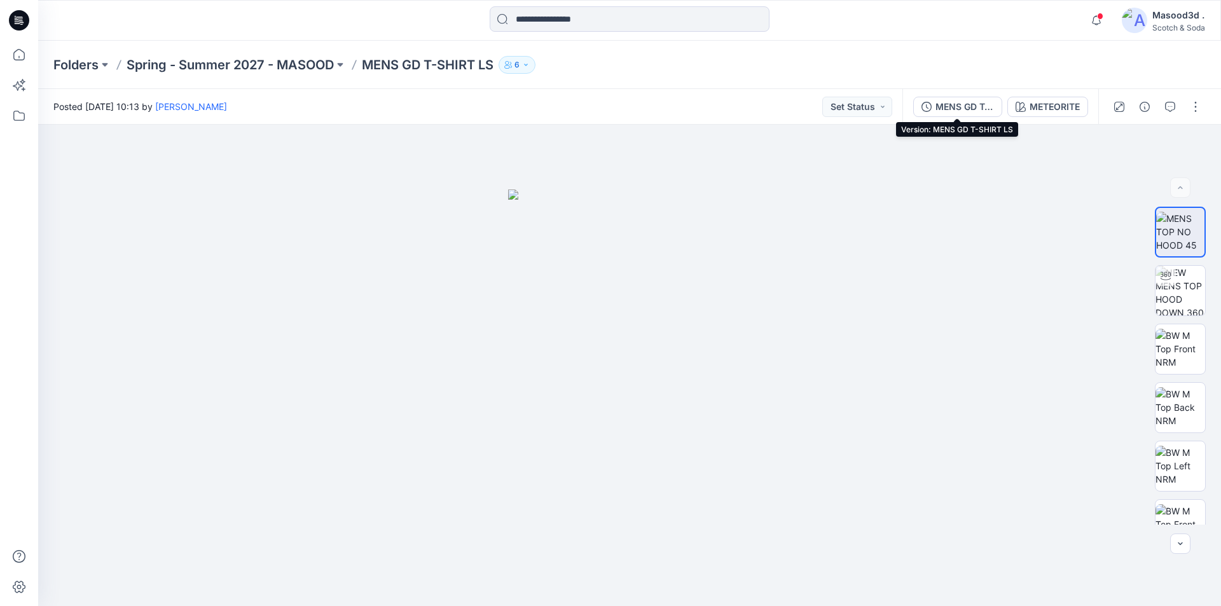
click at [961, 113] on div "MENS GD T-SHIRT LS" at bounding box center [964, 107] width 59 height 14
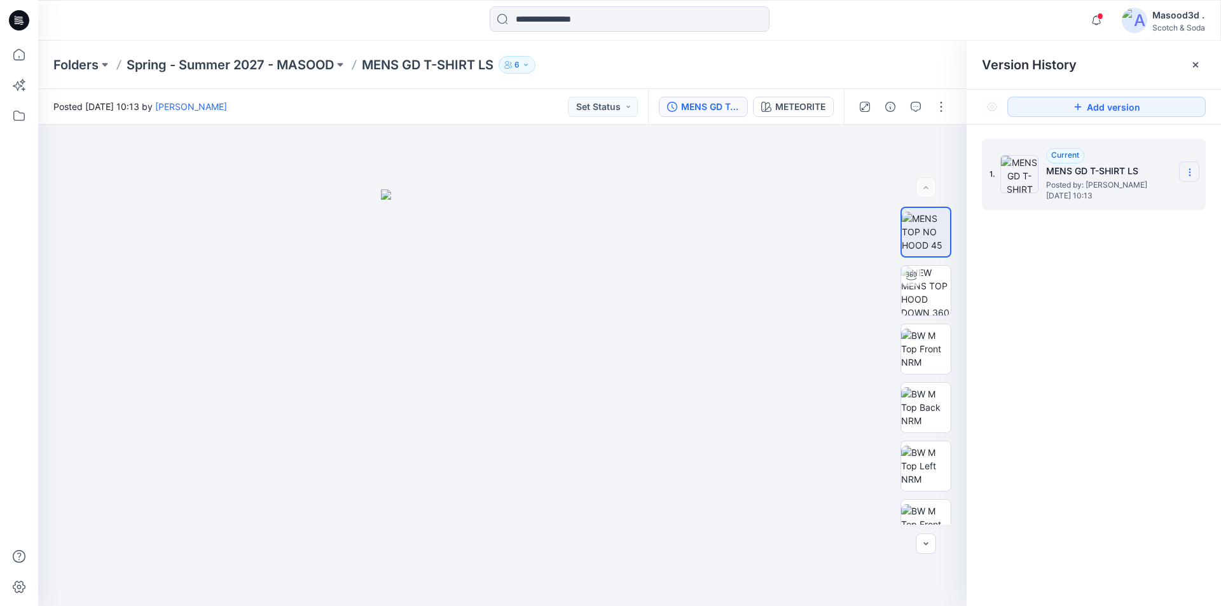
click at [1191, 174] on icon at bounding box center [1190, 172] width 10 height 10
click at [1105, 263] on div "1. Current MENS GD T-SHIRT LS Posted by: Ashley Harris Friday, September 05, 20…" at bounding box center [1094, 375] width 254 height 500
drag, startPoint x: 943, startPoint y: 317, endPoint x: 939, endPoint y: 406, distance: 89.1
click at [939, 406] on div at bounding box center [925, 366] width 81 height 318
drag, startPoint x: 507, startPoint y: 436, endPoint x: 577, endPoint y: 406, distance: 75.5
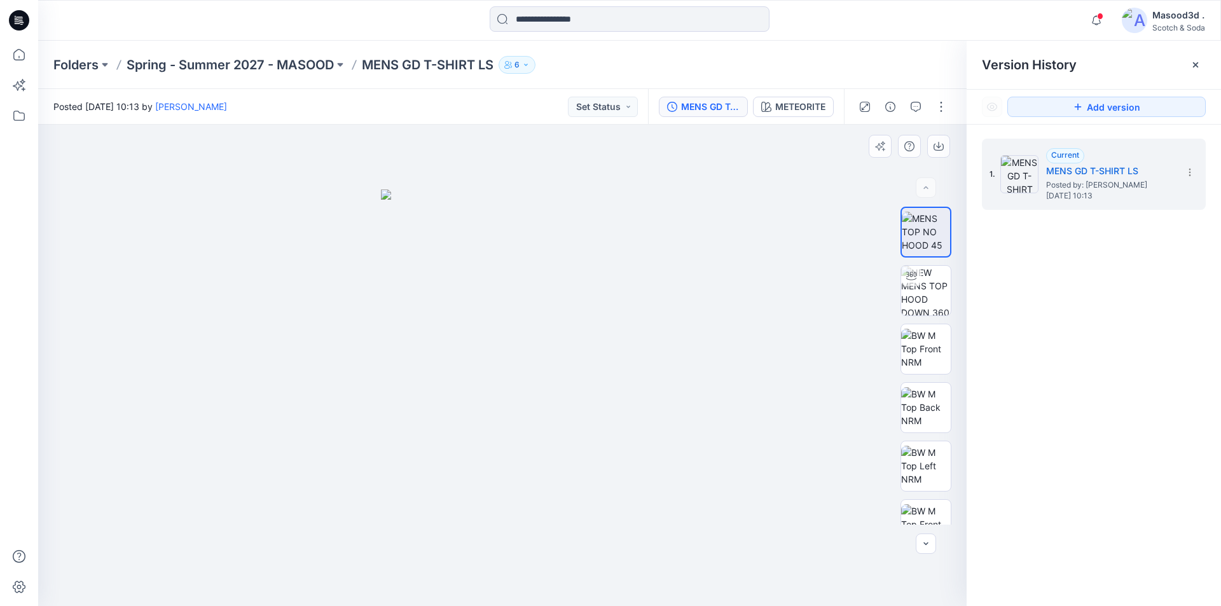
click at [554, 439] on img at bounding box center [502, 397] width 243 height 417
click at [926, 348] on img at bounding box center [926, 349] width 50 height 40
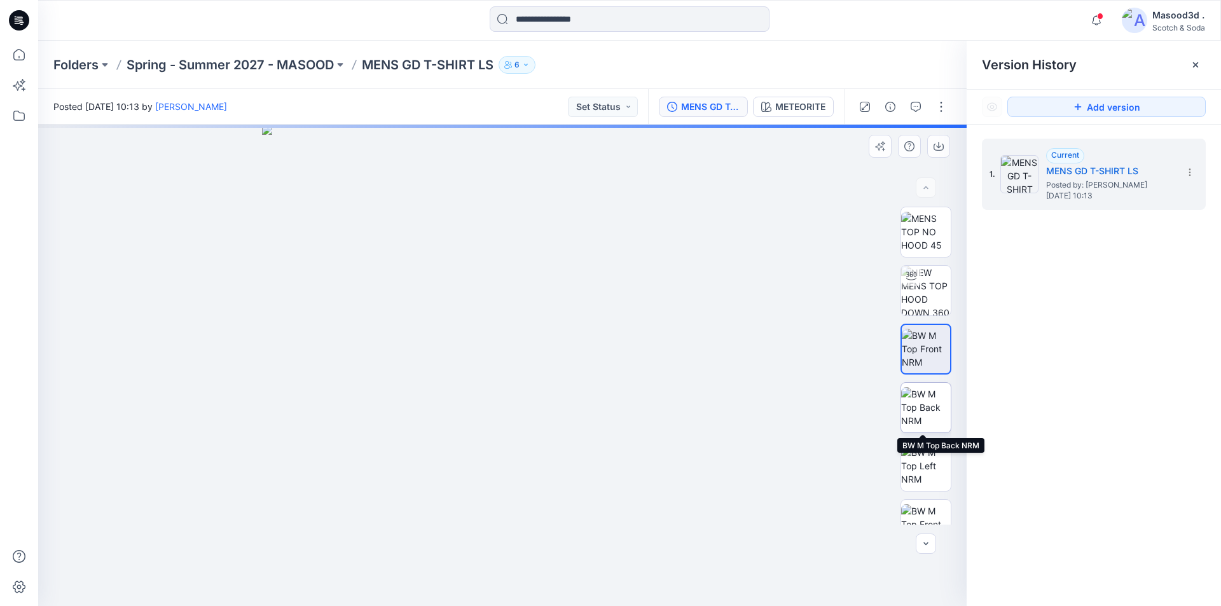
click at [928, 415] on img at bounding box center [926, 407] width 50 height 40
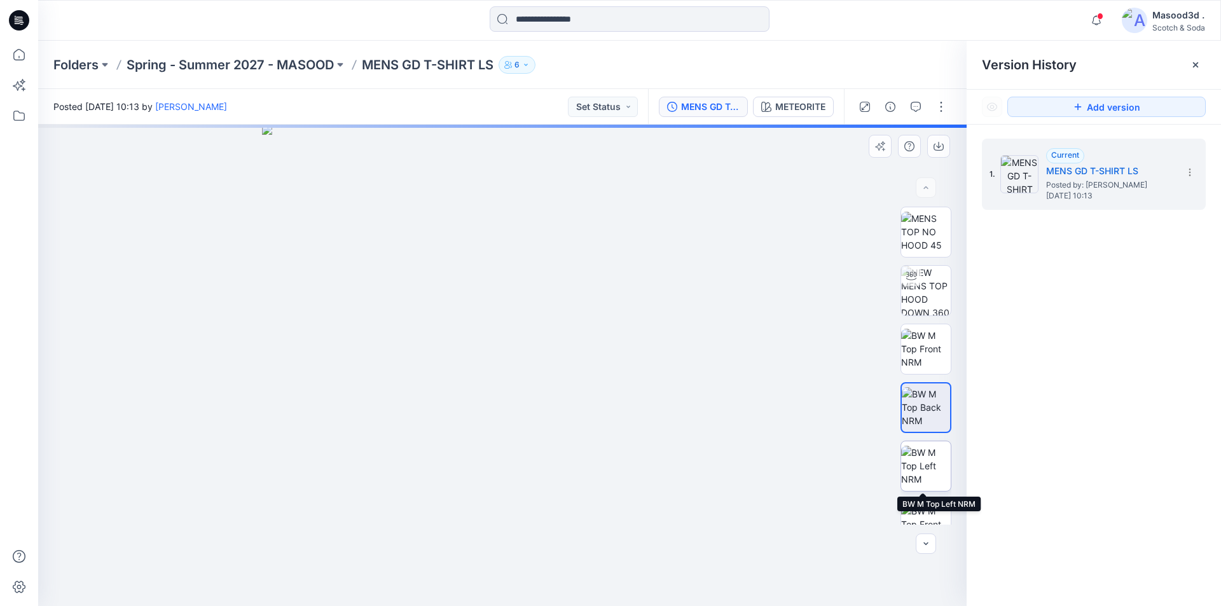
click at [928, 475] on img at bounding box center [926, 466] width 50 height 40
click at [928, 519] on img at bounding box center [926, 524] width 50 height 40
drag, startPoint x: 955, startPoint y: 341, endPoint x: 953, endPoint y: 384, distance: 43.3
click at [954, 387] on div at bounding box center [925, 366] width 81 height 318
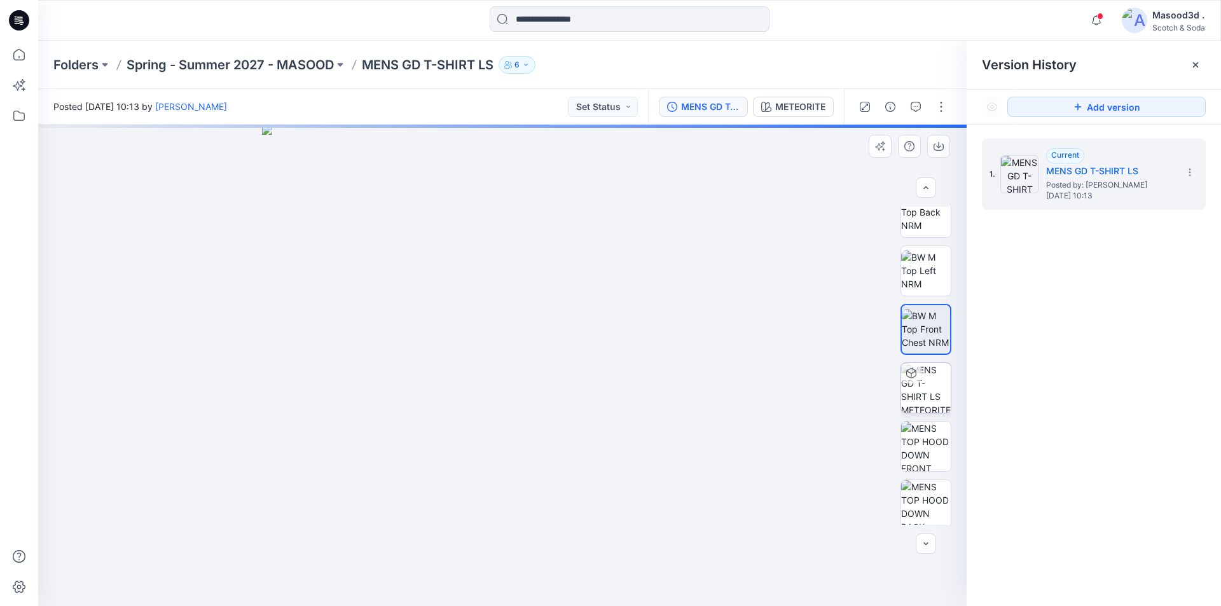
scroll to position [193, 0]
click at [928, 380] on img at bounding box center [926, 391] width 50 height 50
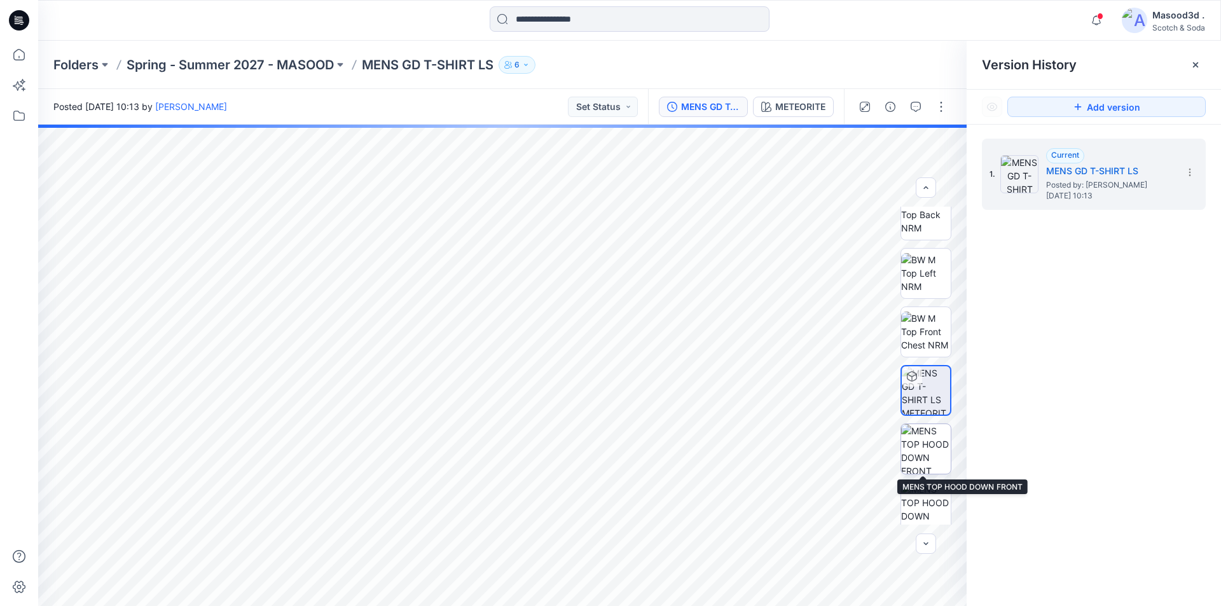
click at [925, 455] on img at bounding box center [926, 449] width 50 height 50
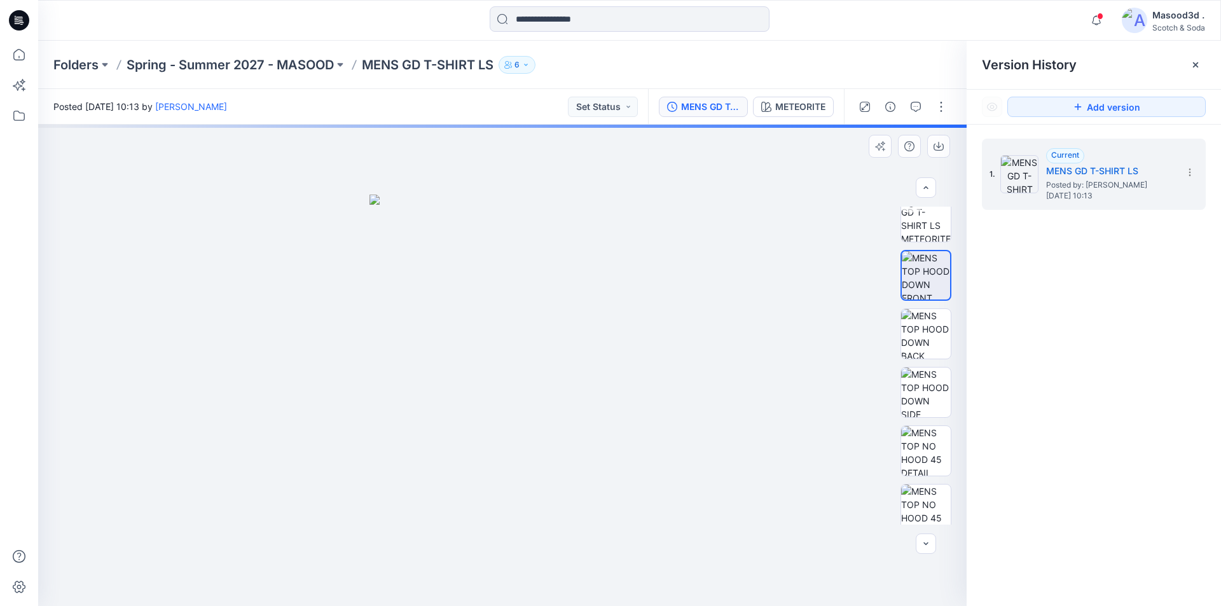
scroll to position [376, 0]
click at [928, 507] on img at bounding box center [926, 499] width 50 height 50
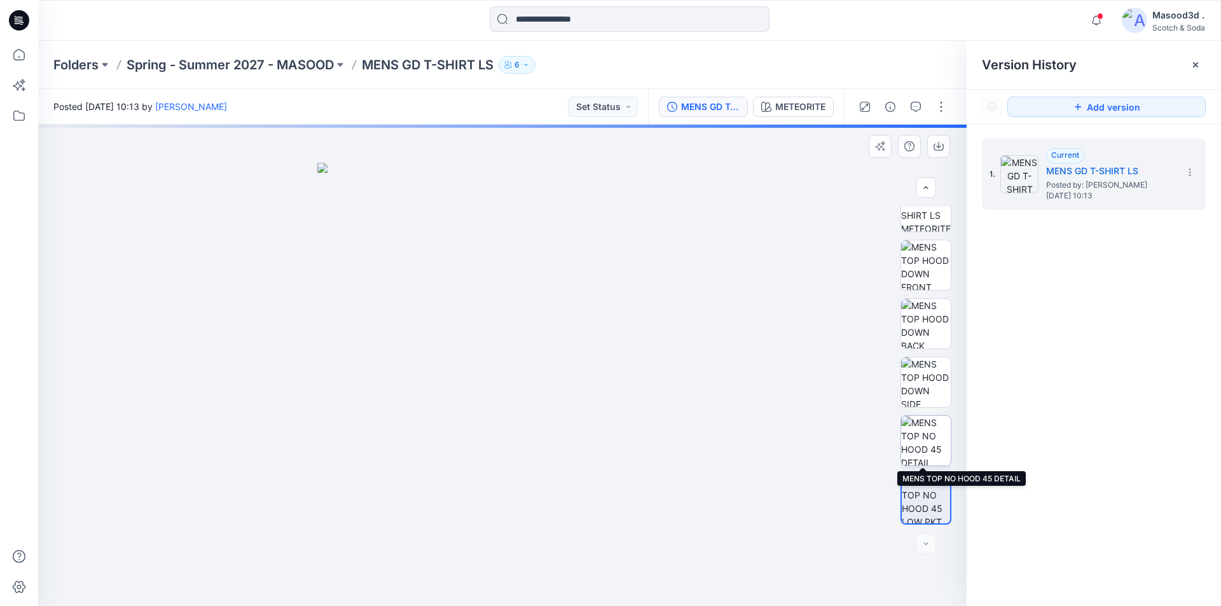
click at [928, 440] on img at bounding box center [926, 441] width 50 height 50
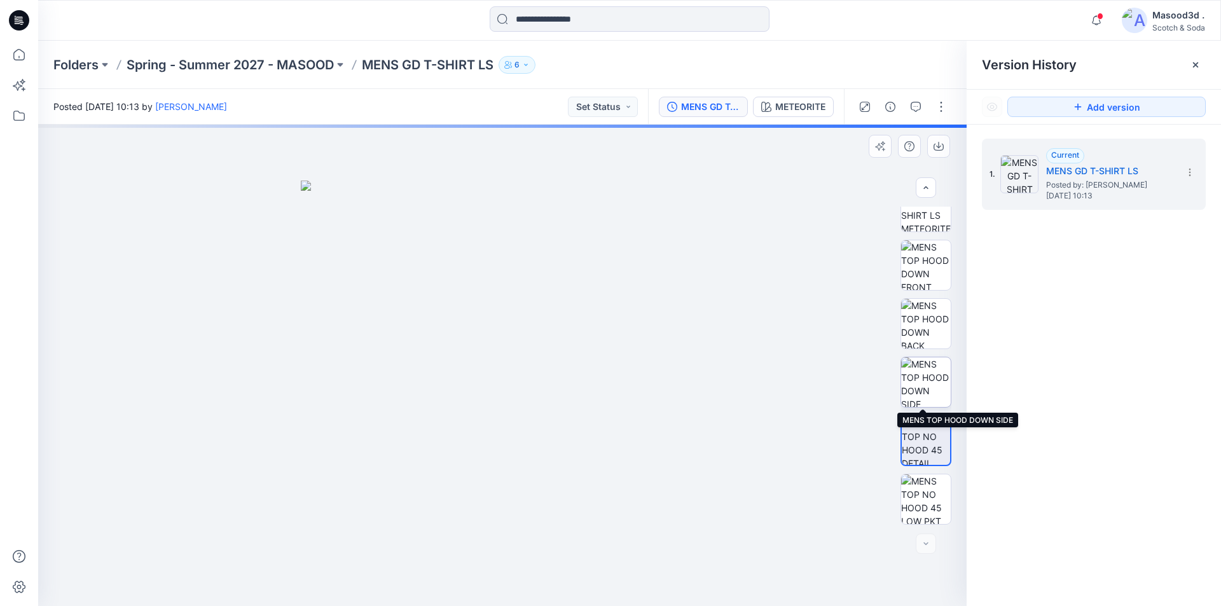
drag, startPoint x: 929, startPoint y: 373, endPoint x: 927, endPoint y: 366, distance: 7.3
click at [928, 373] on img at bounding box center [926, 382] width 50 height 50
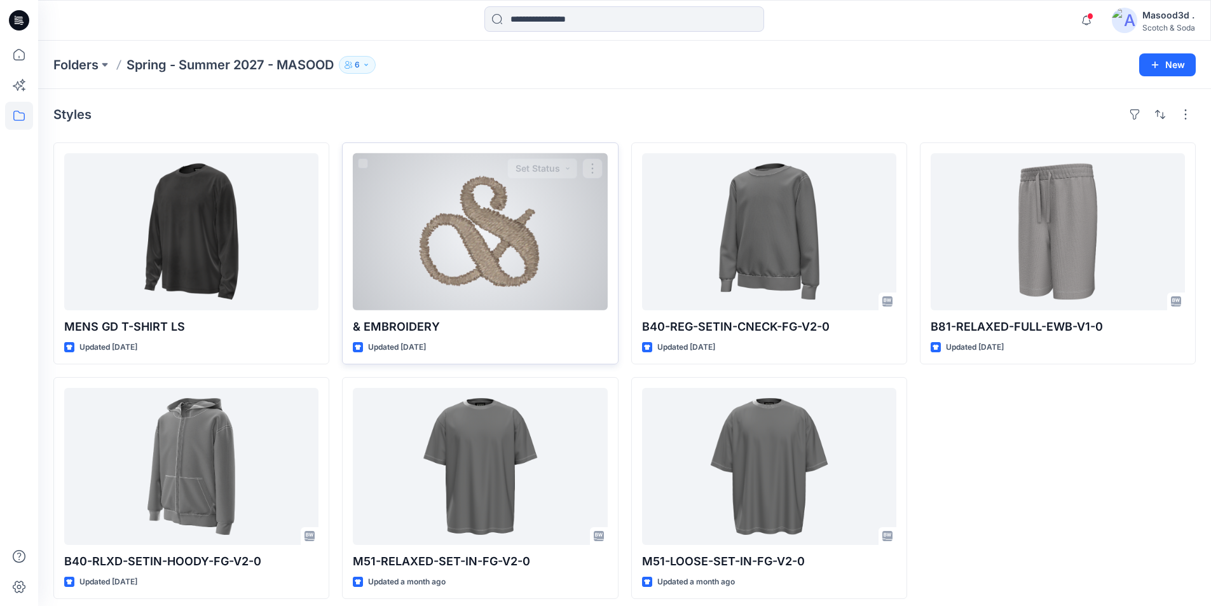
click at [474, 216] on div at bounding box center [480, 231] width 254 height 157
